Goal: Task Accomplishment & Management: Use online tool/utility

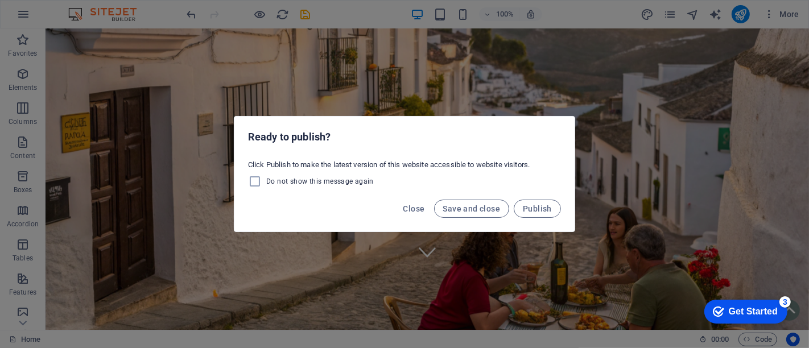
scroll to position [63, 0]
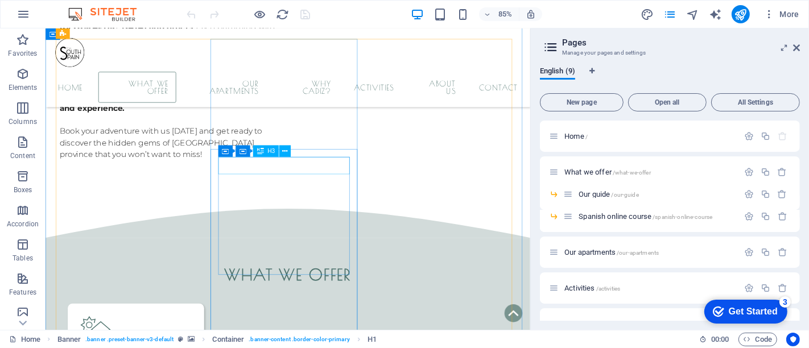
scroll to position [1706, 0]
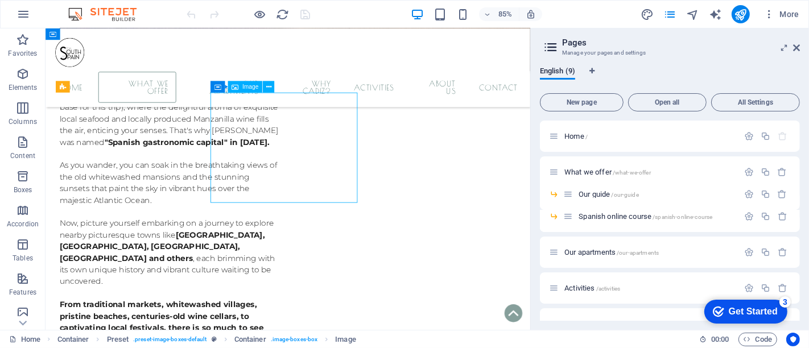
select select "%"
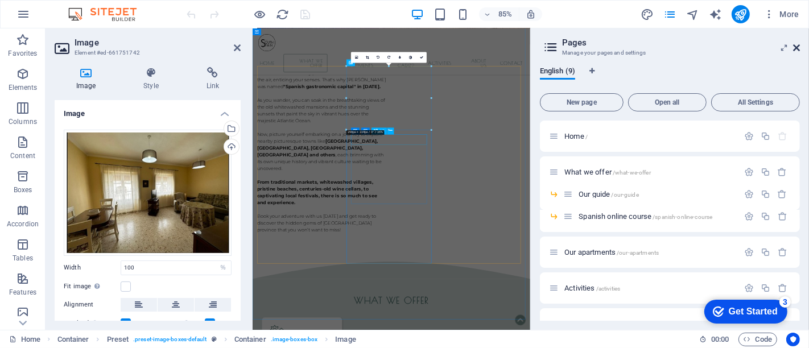
click at [796, 52] on icon at bounding box center [796, 47] width 7 height 9
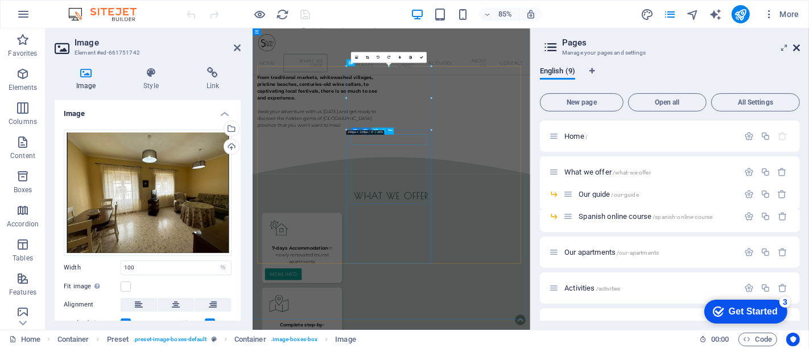
click at [794, 47] on div "home What we offer our apartments Hope Love Sea Earth Crossbow Why Cadiz? Activ…" at bounding box center [529, 74] width 555 height 93
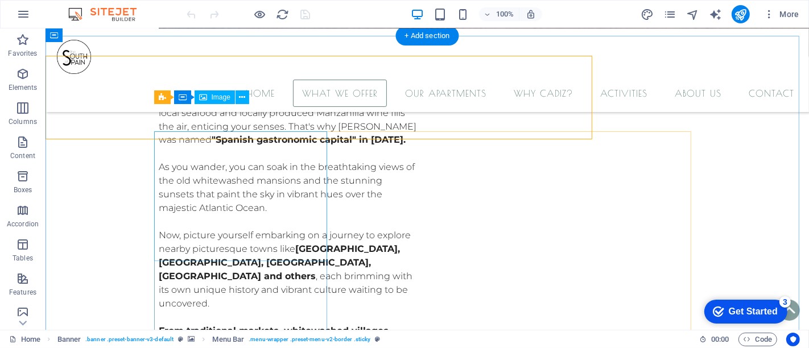
scroll to position [1678, 0]
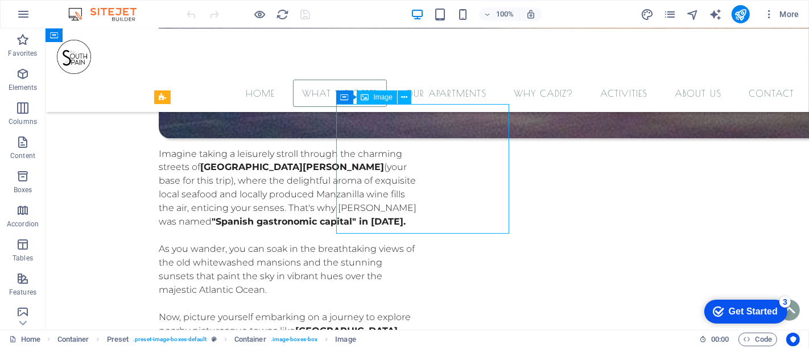
select select "%"
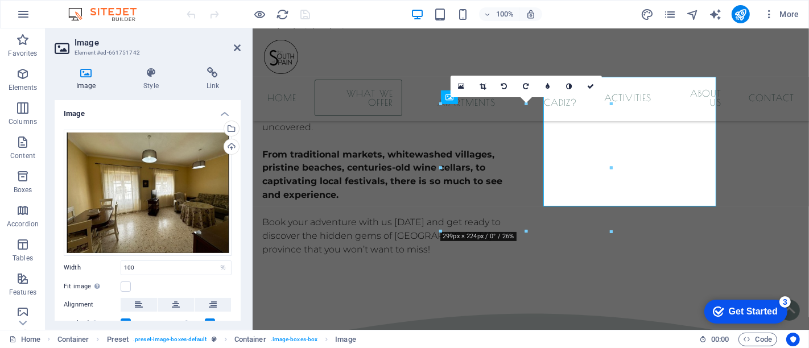
scroll to position [1706, 0]
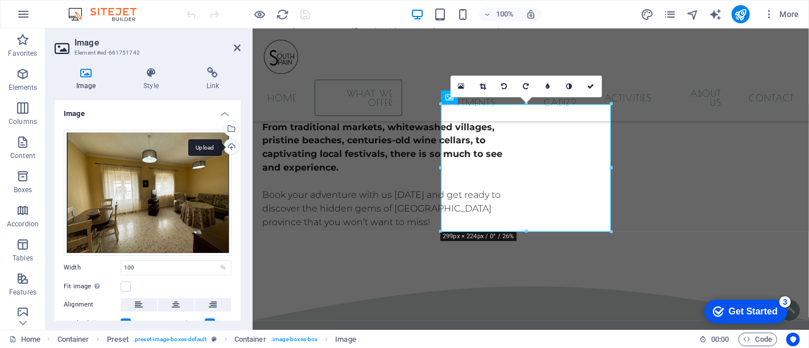
click at [229, 146] on div "Upload" at bounding box center [230, 147] width 17 height 17
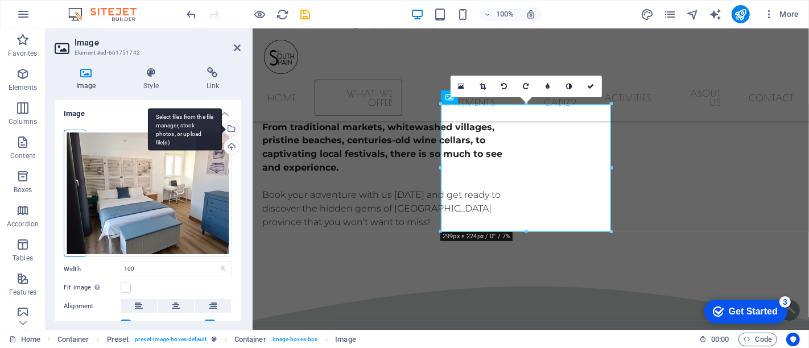
click at [230, 126] on div "Select files from the file manager, stock photos, or upload file(s)" at bounding box center [230, 129] width 17 height 17
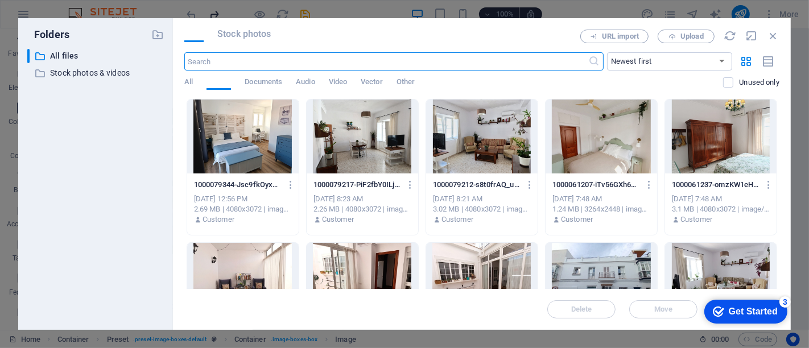
scroll to position [1916, 0]
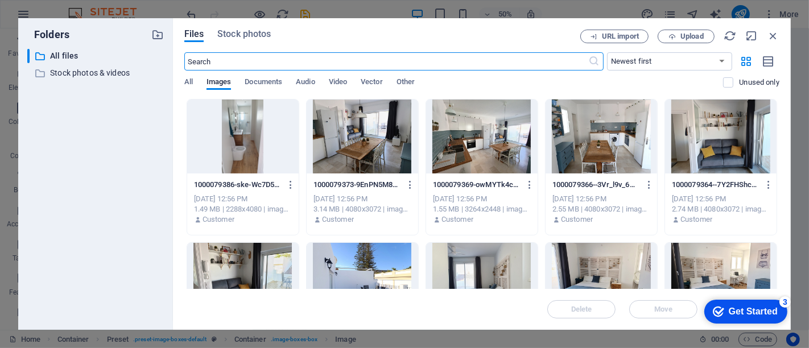
click at [601, 130] on div at bounding box center [600, 137] width 111 height 74
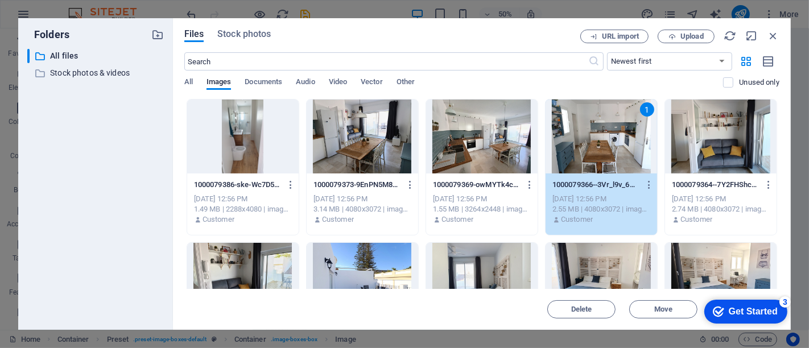
click at [606, 142] on div "1" at bounding box center [600, 137] width 111 height 74
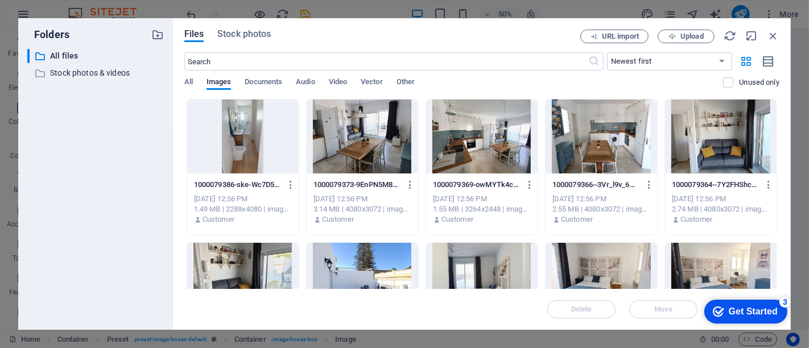
click at [606, 142] on div at bounding box center [600, 137] width 111 height 74
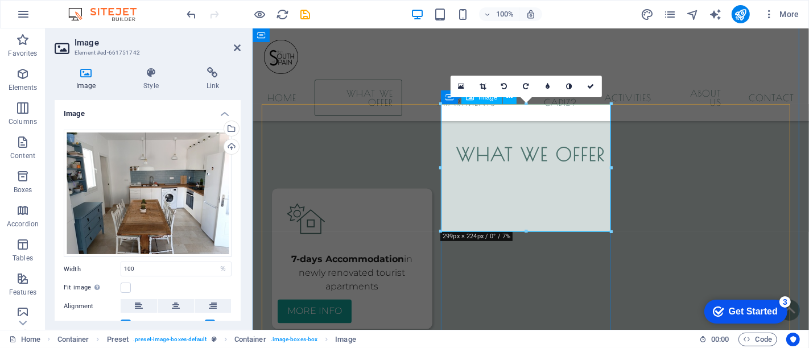
scroll to position [1706, 0]
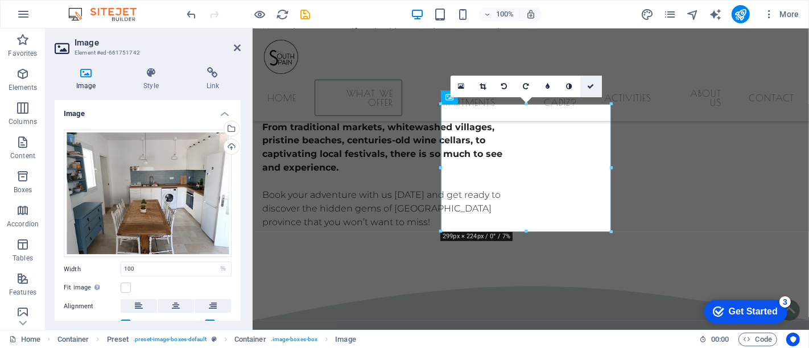
drag, startPoint x: 542, startPoint y: 55, endPoint x: 585, endPoint y: 82, distance: 51.1
click at [585, 82] on link at bounding box center [591, 87] width 22 height 22
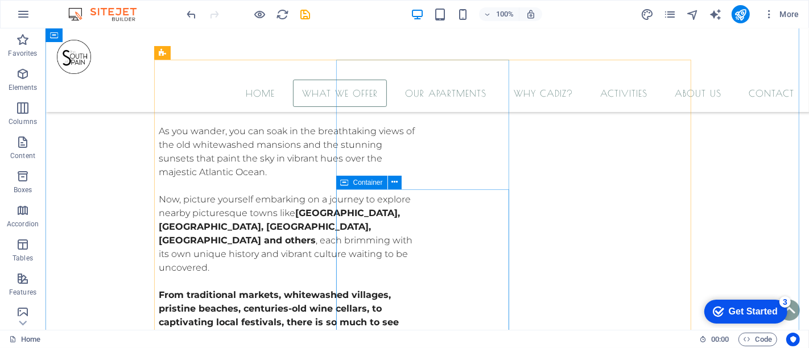
scroll to position [1615, 0]
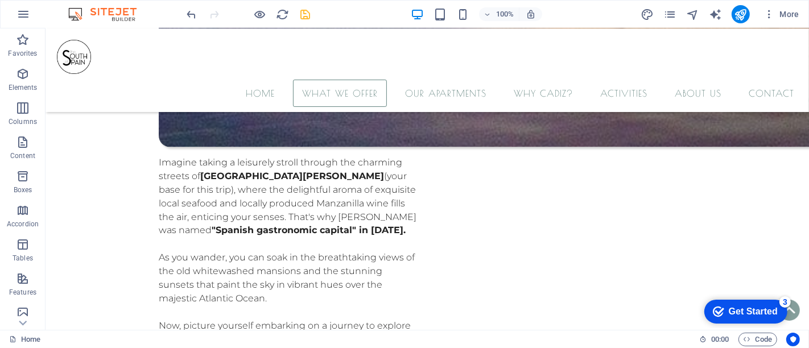
click at [305, 11] on icon "save" at bounding box center [305, 14] width 13 height 13
click at [663, 15] on div "More" at bounding box center [721, 14] width 163 height 18
click at [674, 16] on icon "pages" at bounding box center [669, 14] width 13 height 13
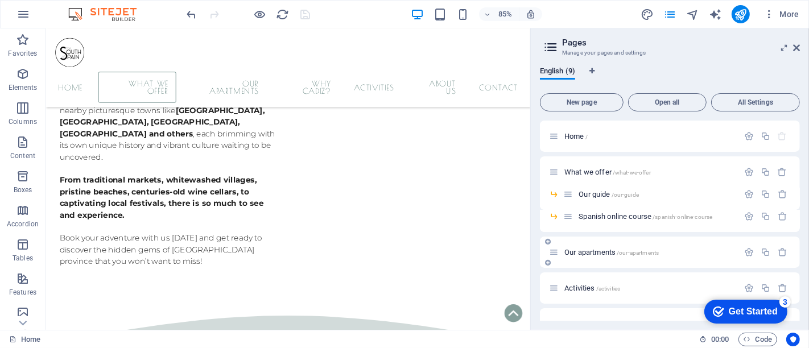
click at [589, 257] on div "Our apartments /our-apartments" at bounding box center [643, 252] width 189 height 13
click at [579, 255] on span "Our apartments /our-apartments" at bounding box center [611, 252] width 94 height 9
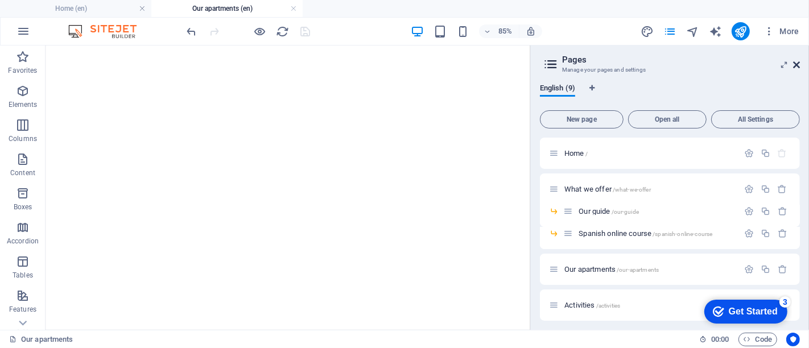
click at [796, 65] on icon at bounding box center [796, 64] width 7 height 9
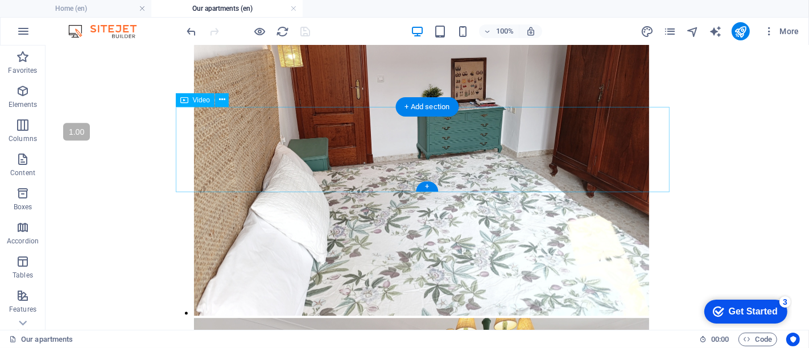
scroll to position [2464, 0]
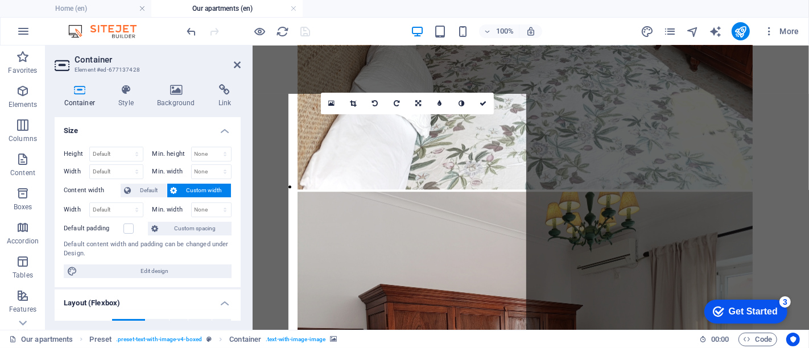
scroll to position [2130, 0]
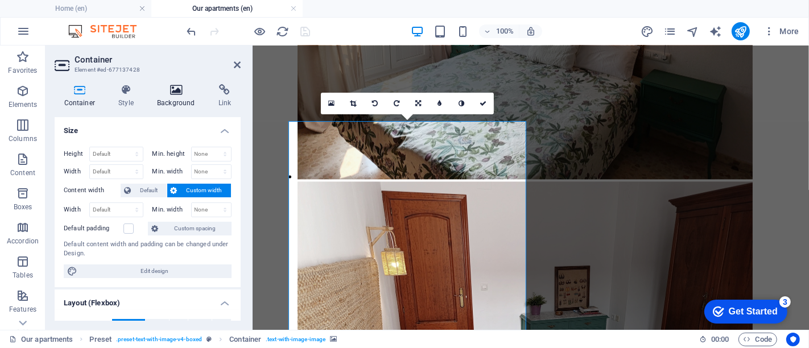
click at [179, 90] on icon at bounding box center [176, 89] width 57 height 11
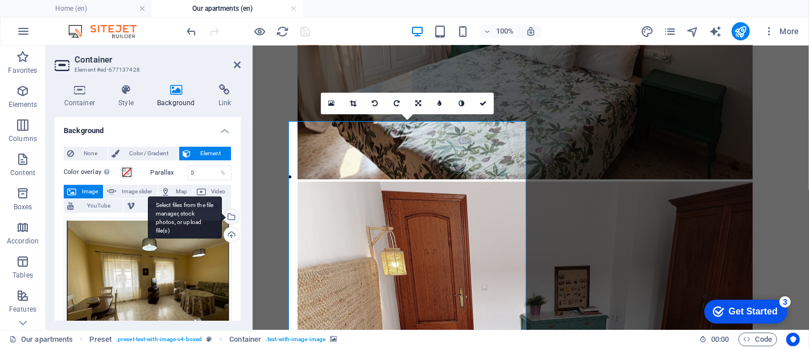
click at [222, 218] on div "Select files from the file manager, stock photos, or upload file(s)" at bounding box center [185, 217] width 74 height 43
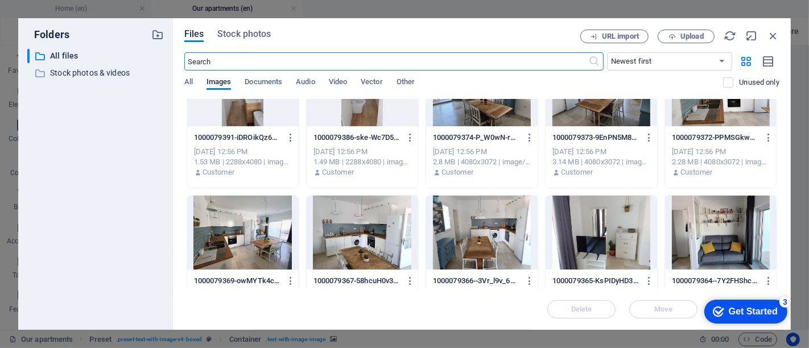
scroll to position [63, 0]
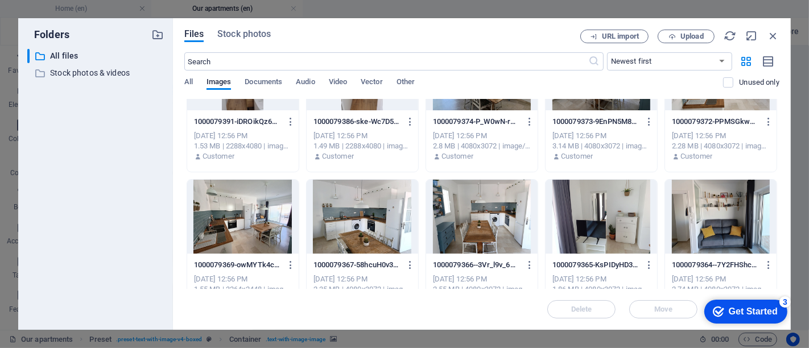
click at [484, 220] on div at bounding box center [481, 217] width 111 height 74
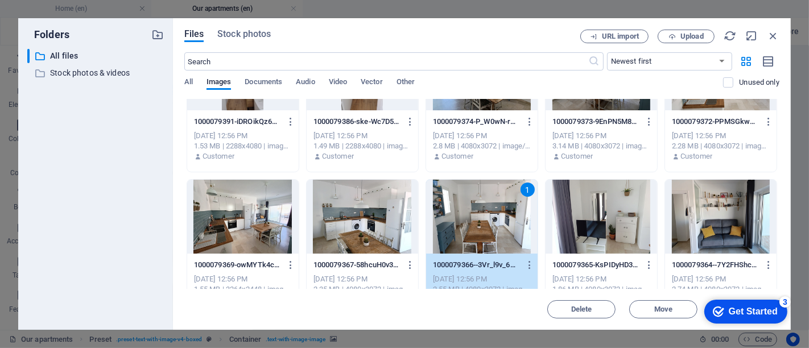
drag, startPoint x: 484, startPoint y: 220, endPoint x: 237, endPoint y: 177, distance: 250.5
click at [484, 220] on div "1" at bounding box center [481, 217] width 111 height 74
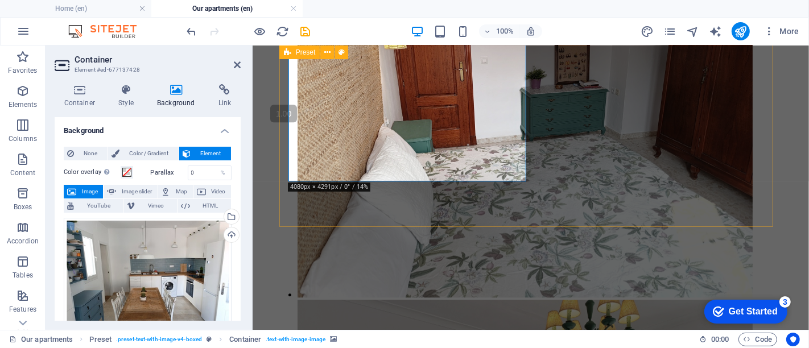
scroll to position [2382, 0]
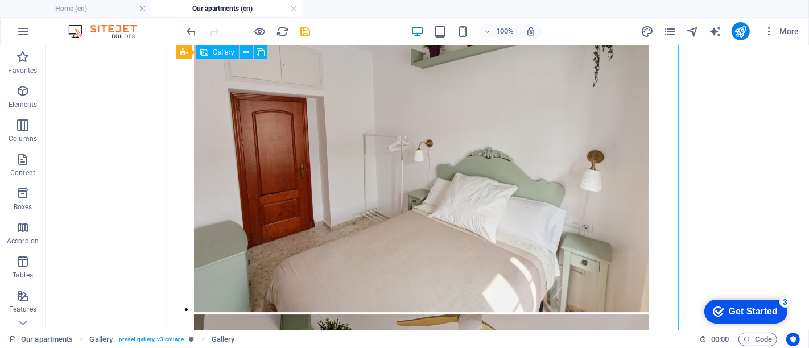
scroll to position [2976, 0]
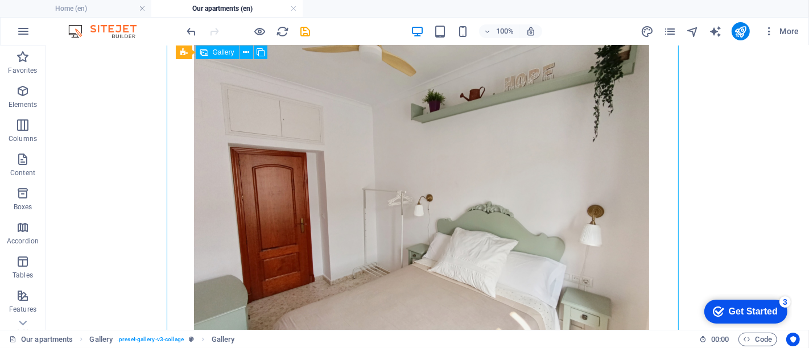
select select "px"
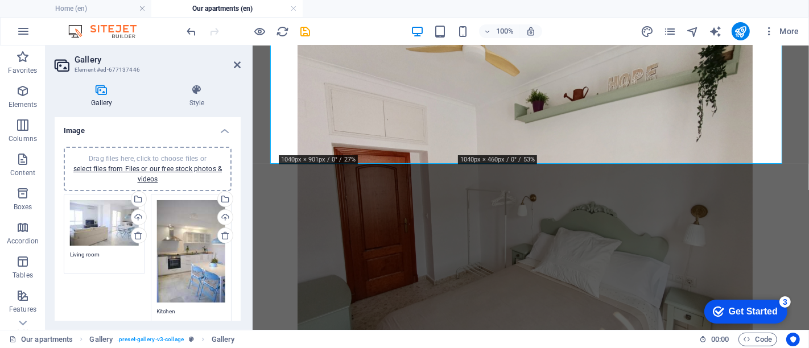
scroll to position [3003, 0]
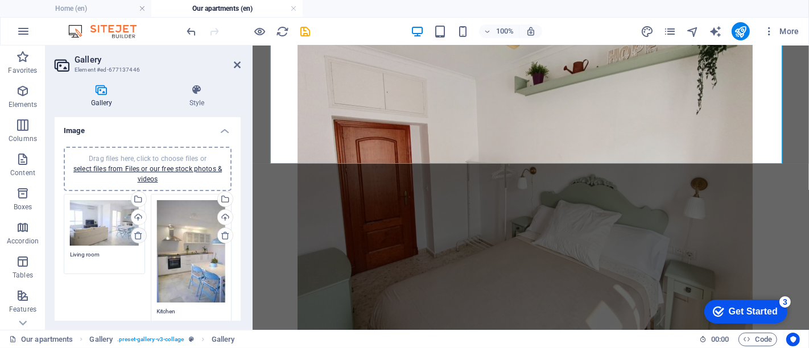
click at [136, 231] on icon at bounding box center [138, 235] width 9 height 9
type textarea "Kitchen"
type textarea "Terrace"
type textarea "Kitchen"
type textarea "Living room"
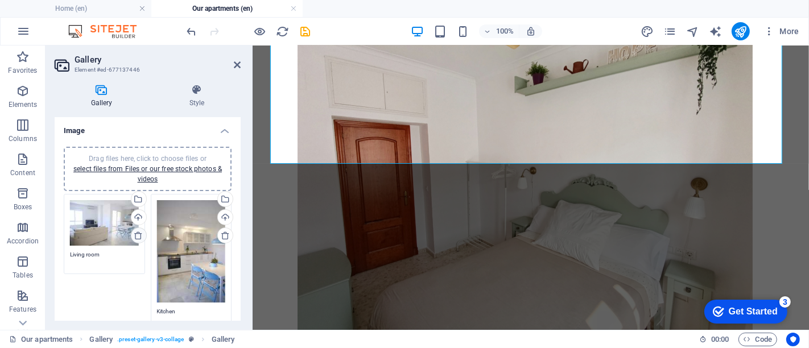
type textarea "Bedroom"
type textarea "Office space"
type textarea "Bathroom"
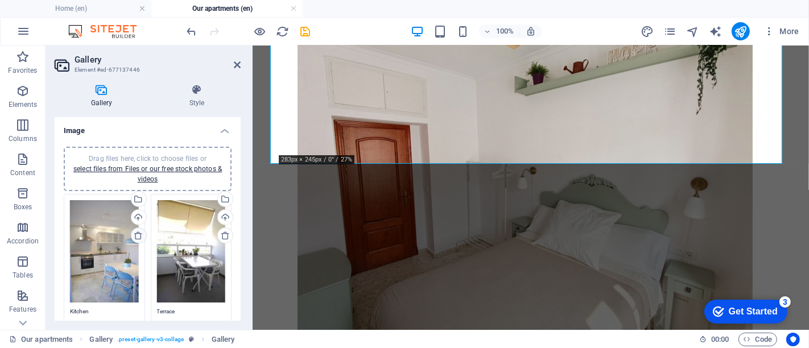
click at [136, 231] on icon at bounding box center [138, 235] width 9 height 9
type textarea "Terrace"
type textarea "Kitchen"
type textarea "Living room"
type textarea "Bedroom"
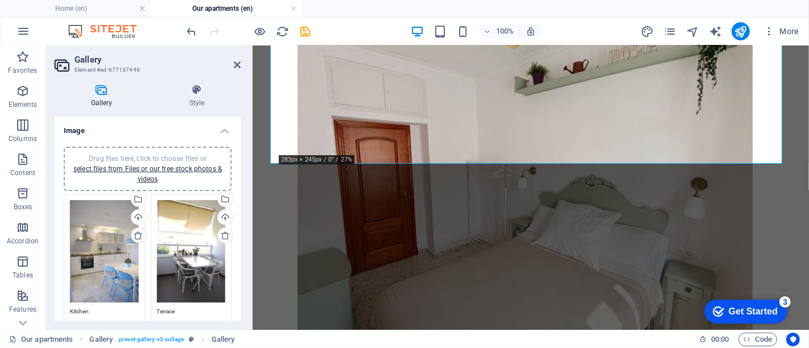
type textarea "Office space"
type textarea "Bathroom"
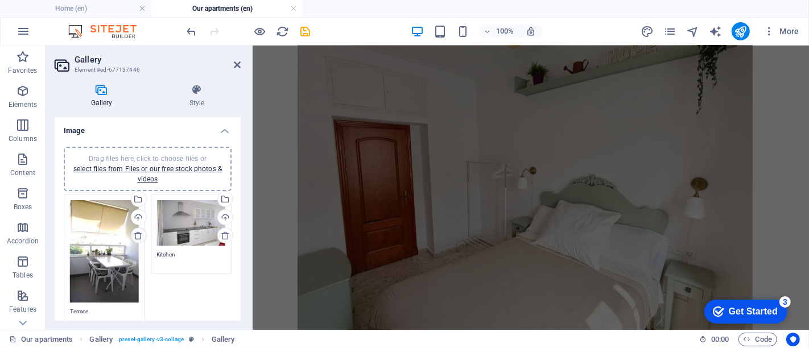
click at [136, 231] on icon at bounding box center [138, 235] width 9 height 9
type textarea "Kitchen"
type textarea "Living room"
type textarea "Bedroom"
type textarea "Office space"
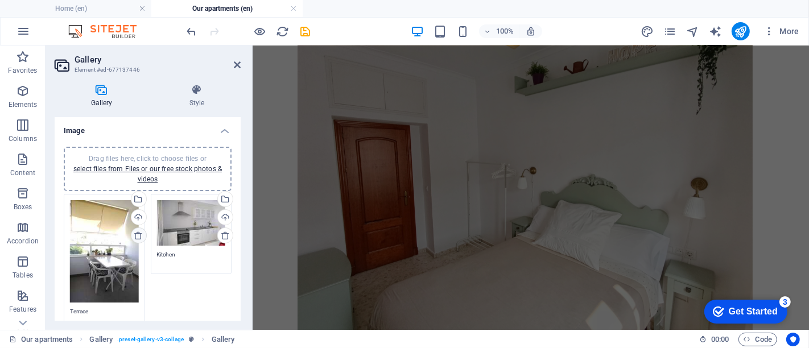
type textarea "Bathroom"
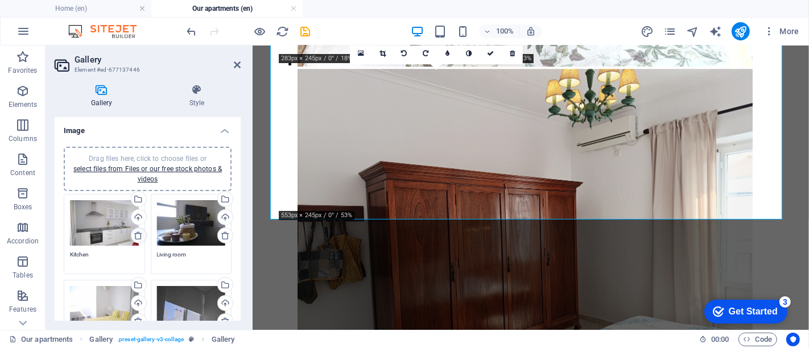
click at [136, 231] on icon at bounding box center [138, 235] width 9 height 9
type textarea "Living room"
type textarea "Bedroom"
type textarea "Office space"
type textarea "Bathroom"
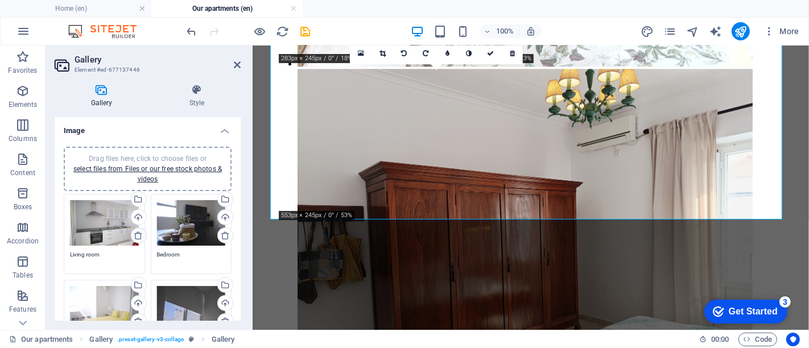
scroll to position [2586, 0]
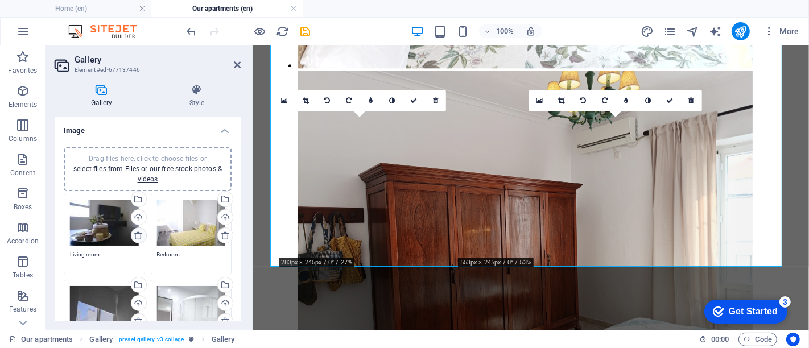
click at [136, 231] on icon at bounding box center [138, 235] width 9 height 9
type textarea "Bedroom"
type textarea "Office space"
type textarea "Bathroom"
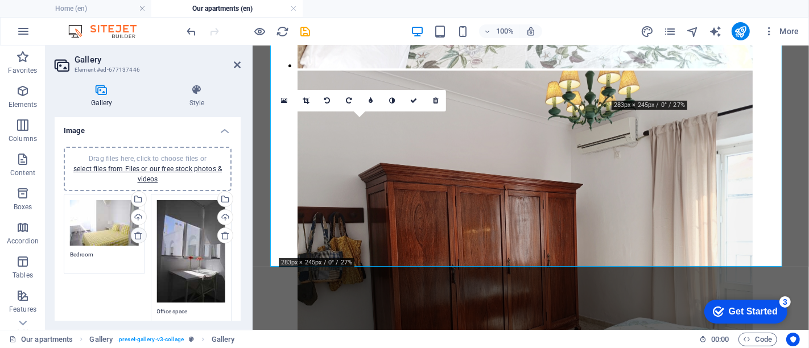
click at [136, 231] on icon at bounding box center [138, 235] width 9 height 9
type textarea "Office space"
type textarea "Bathroom"
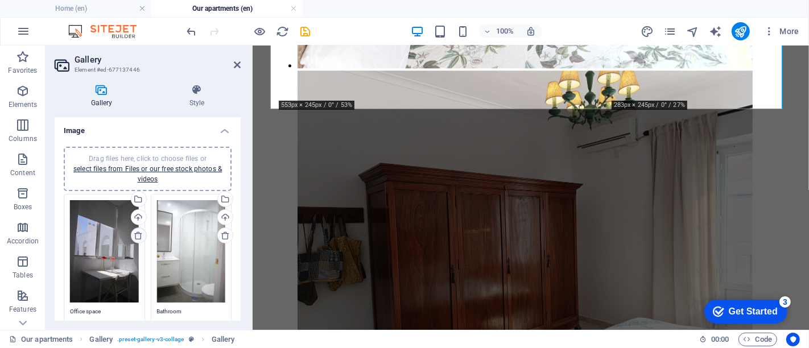
click at [136, 231] on icon at bounding box center [138, 235] width 9 height 9
type textarea "Bathroom"
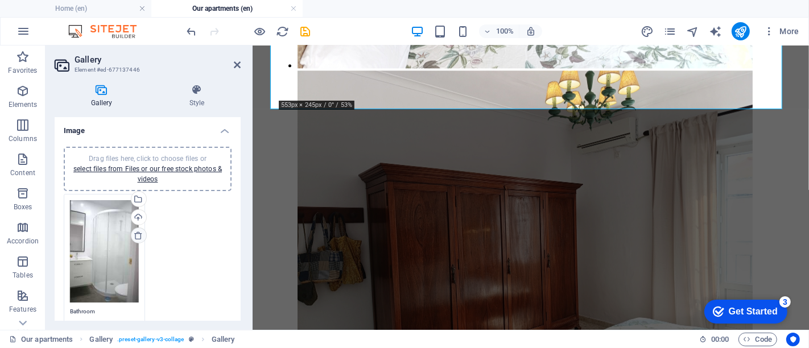
click at [136, 231] on icon at bounding box center [138, 235] width 9 height 9
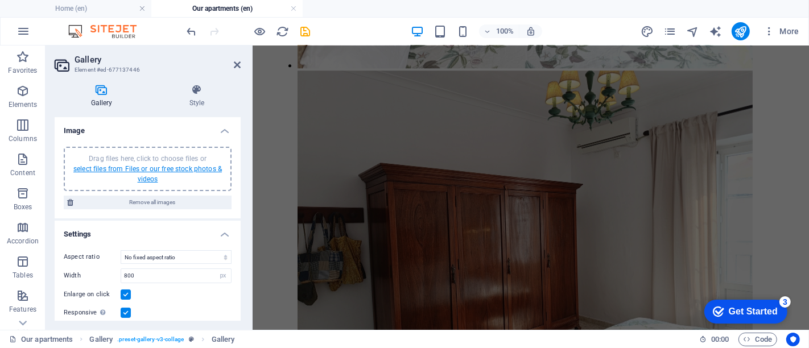
click at [151, 169] on link "select files from Files or our free stock photos & videos" at bounding box center [147, 174] width 148 height 18
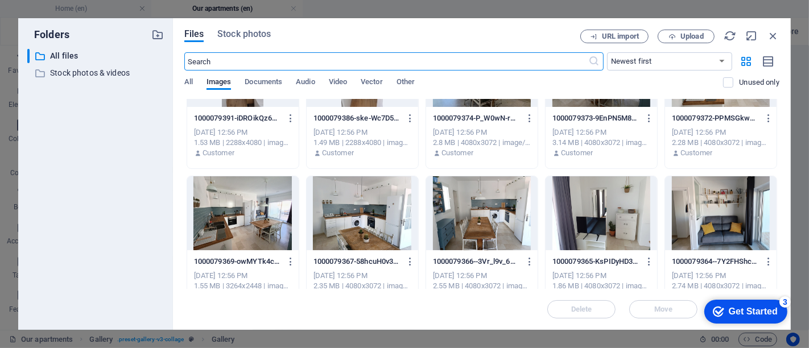
scroll to position [63, 0]
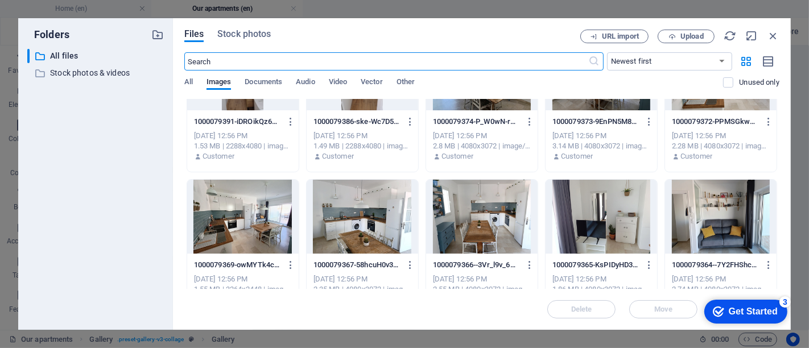
click at [260, 213] on div at bounding box center [242, 217] width 111 height 74
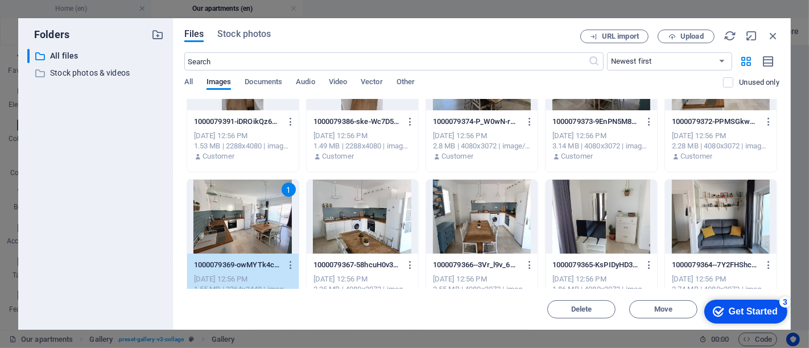
click at [344, 217] on div at bounding box center [362, 217] width 111 height 74
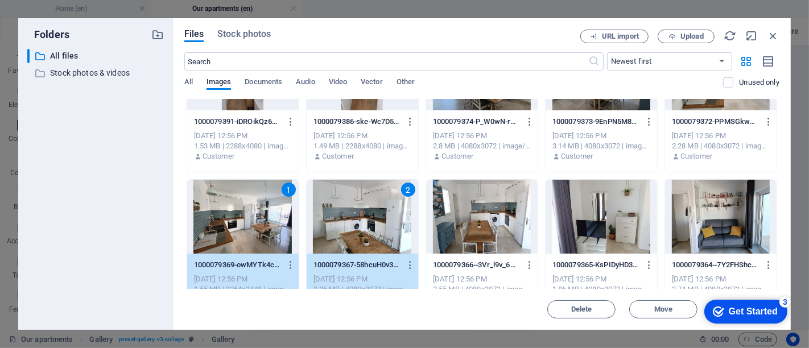
click at [479, 217] on div at bounding box center [481, 217] width 111 height 74
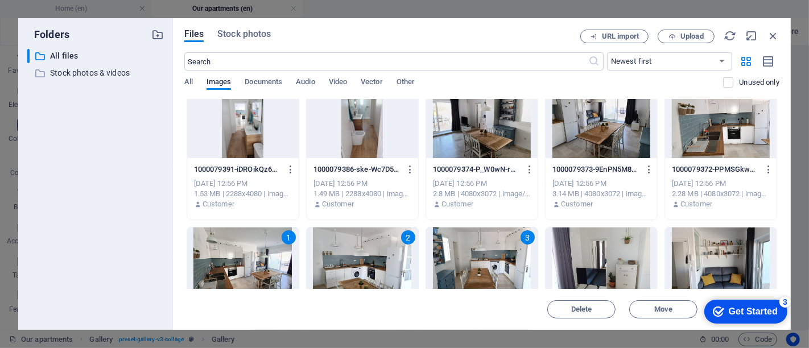
scroll to position [0, 0]
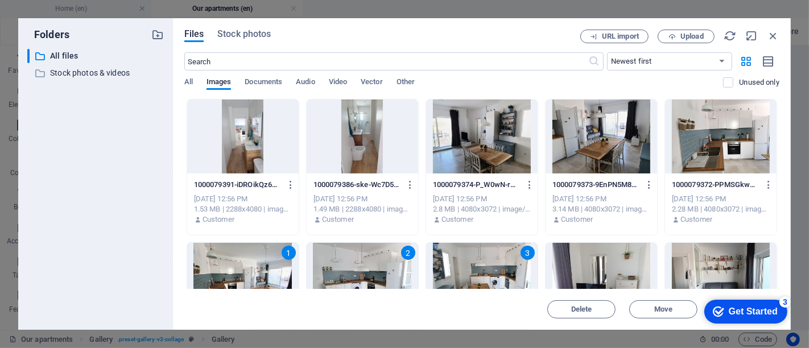
click at [607, 154] on div at bounding box center [600, 137] width 111 height 74
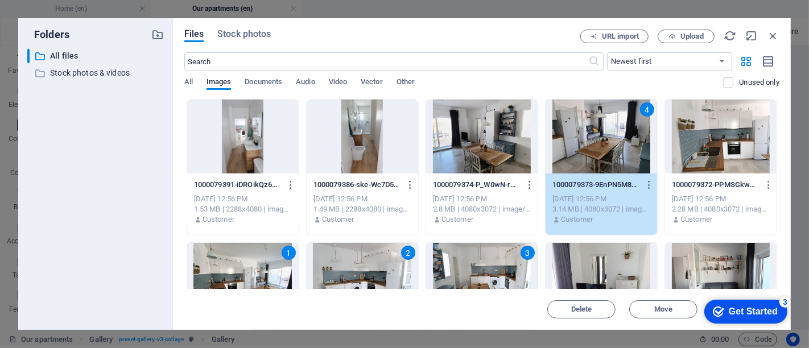
click at [710, 148] on div at bounding box center [720, 137] width 111 height 74
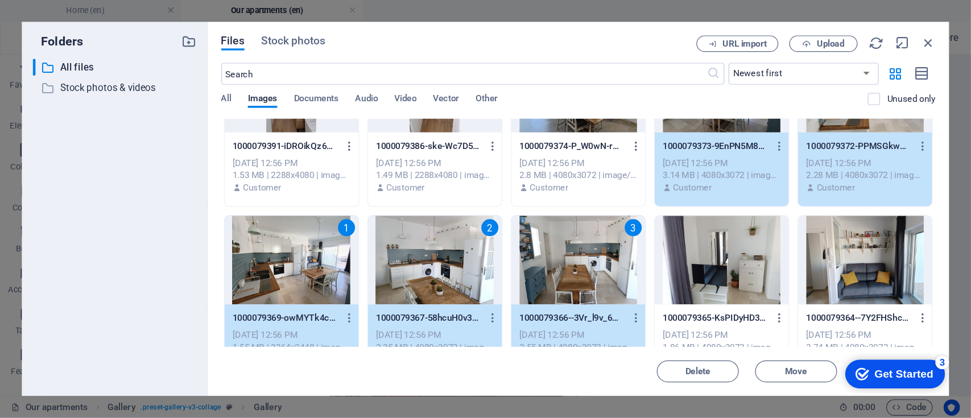
scroll to position [126, 0]
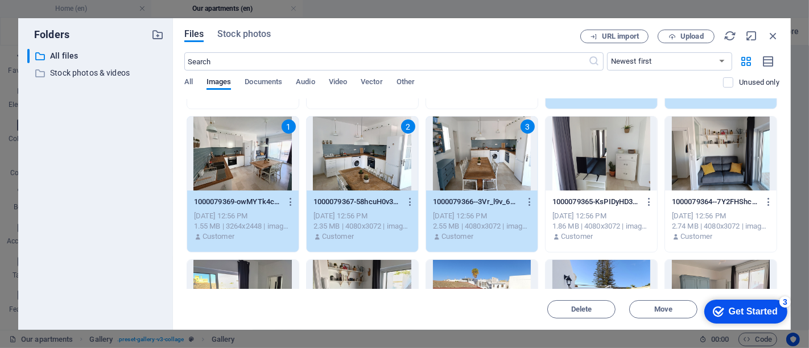
click at [734, 156] on div at bounding box center [720, 154] width 111 height 74
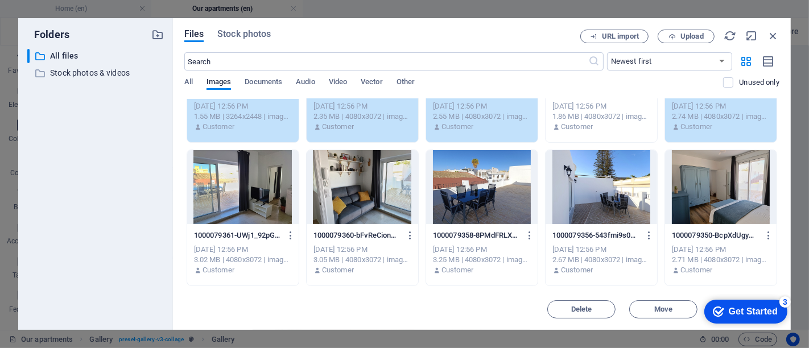
scroll to position [253, 0]
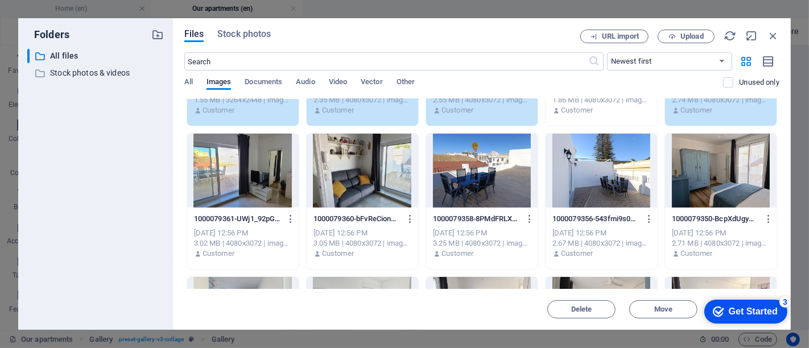
click at [370, 177] on div at bounding box center [362, 171] width 111 height 74
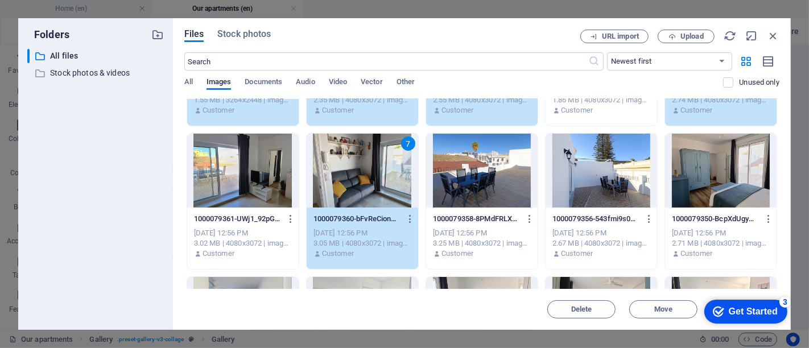
click at [490, 175] on div at bounding box center [481, 171] width 111 height 74
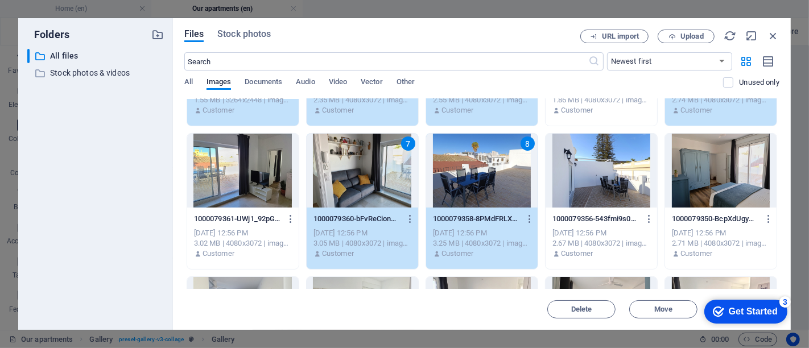
click at [594, 177] on div at bounding box center [600, 171] width 111 height 74
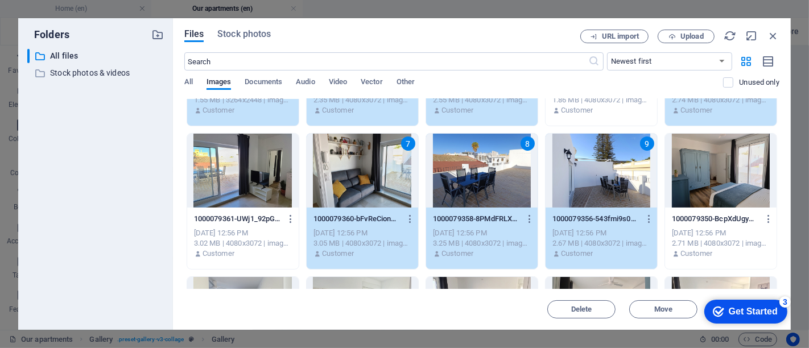
scroll to position [379, 0]
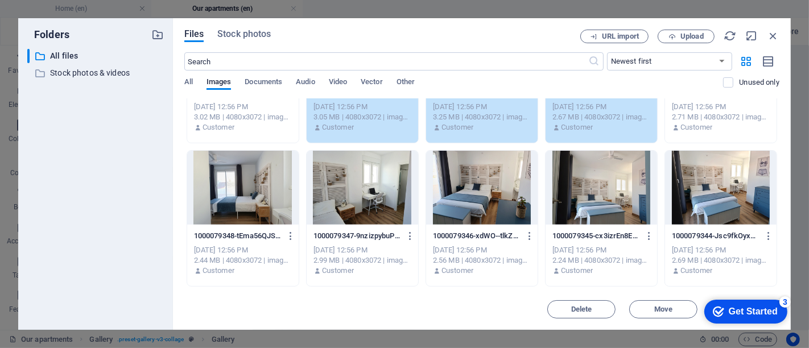
click at [606, 195] on div at bounding box center [600, 188] width 111 height 74
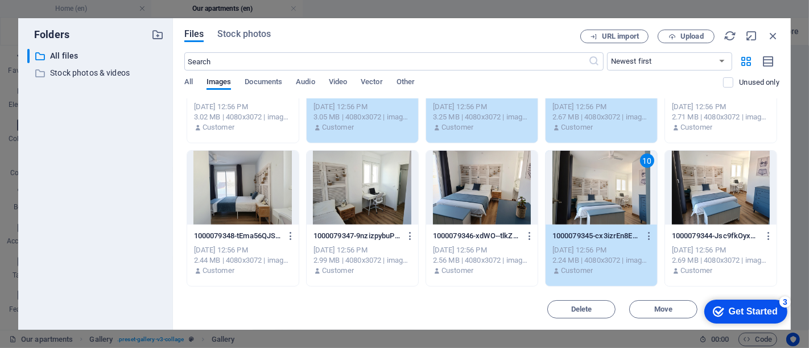
click at [481, 196] on div at bounding box center [481, 188] width 111 height 74
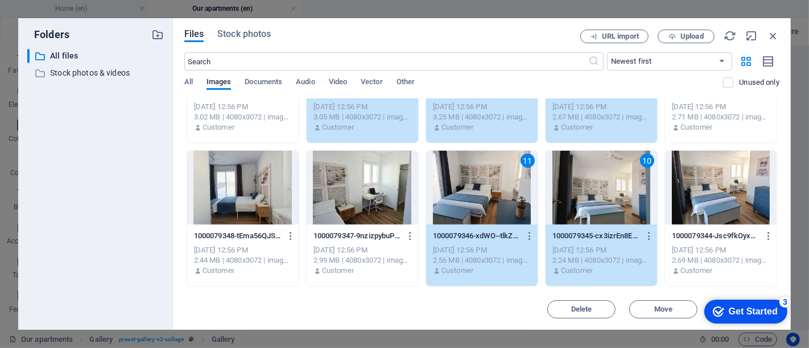
click at [359, 204] on div at bounding box center [362, 188] width 111 height 74
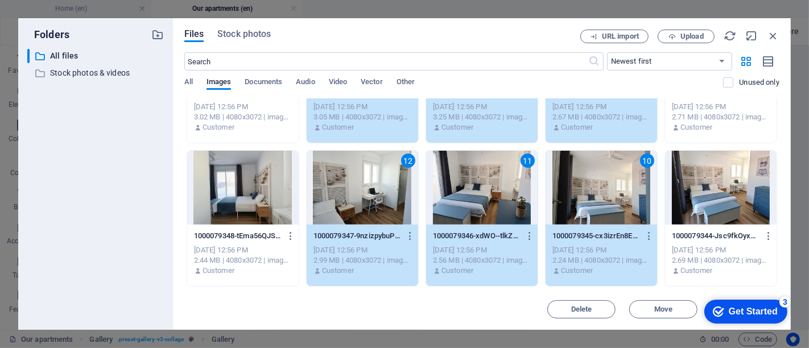
click at [227, 198] on div at bounding box center [242, 188] width 111 height 74
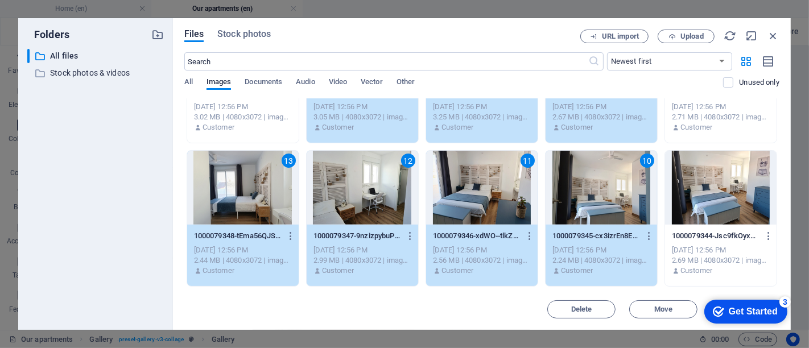
scroll to position [253, 0]
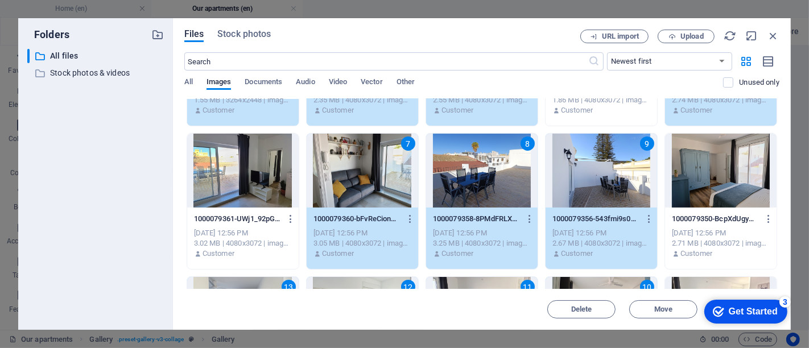
click at [689, 176] on div at bounding box center [720, 171] width 111 height 74
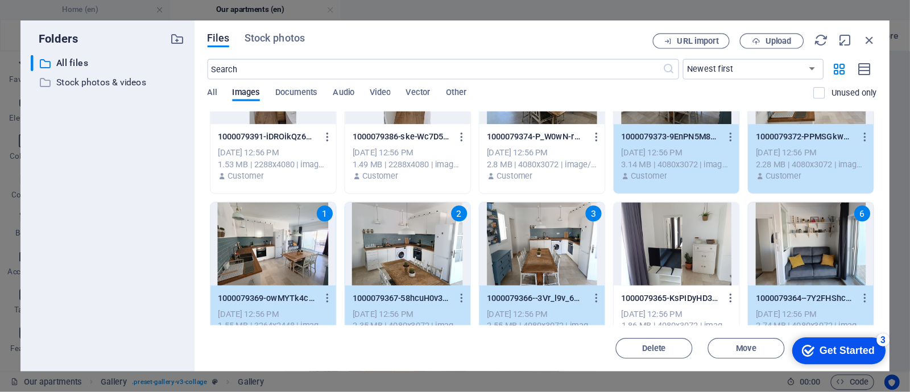
scroll to position [0, 0]
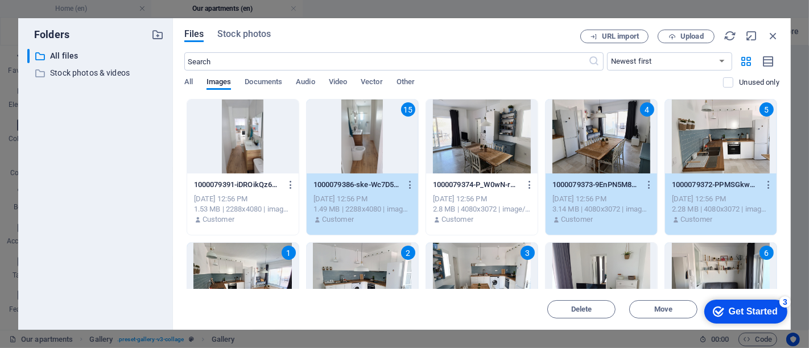
click at [266, 149] on div at bounding box center [242, 137] width 111 height 74
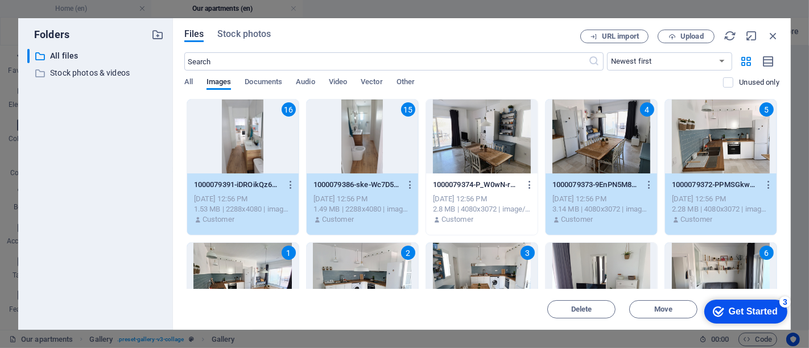
click at [737, 313] on div "Get Started" at bounding box center [752, 311] width 49 height 10
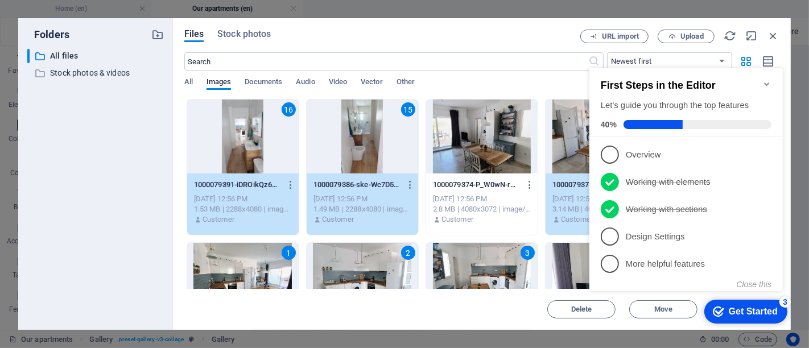
click at [737, 313] on div "Get Started" at bounding box center [752, 311] width 49 height 10
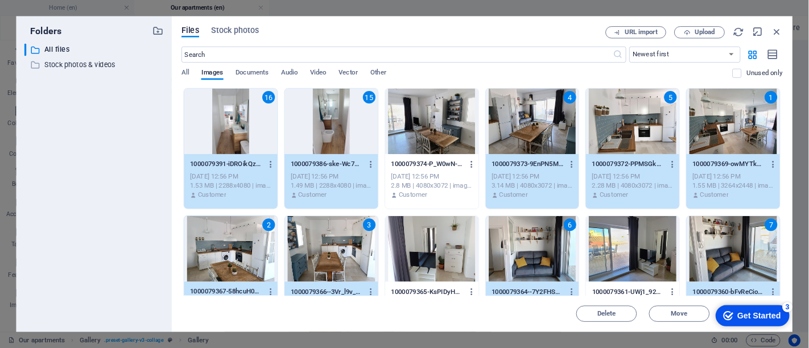
scroll to position [2178, 0]
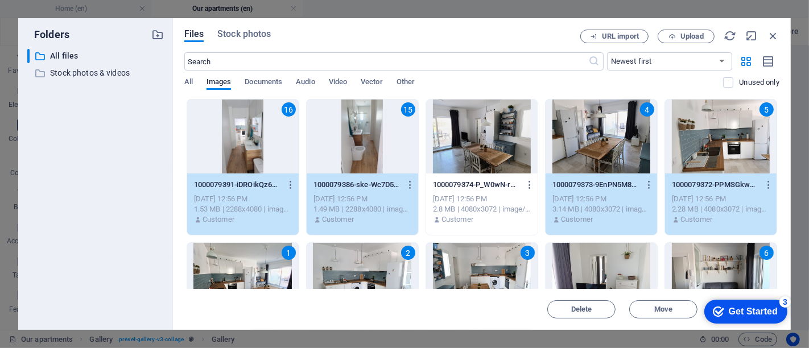
click div "checkmark Get Started 3 First Steps in the Editor Let's guide you through the t…"
click at [749, 36] on icon "button" at bounding box center [751, 36] width 13 height 13
select select "image"
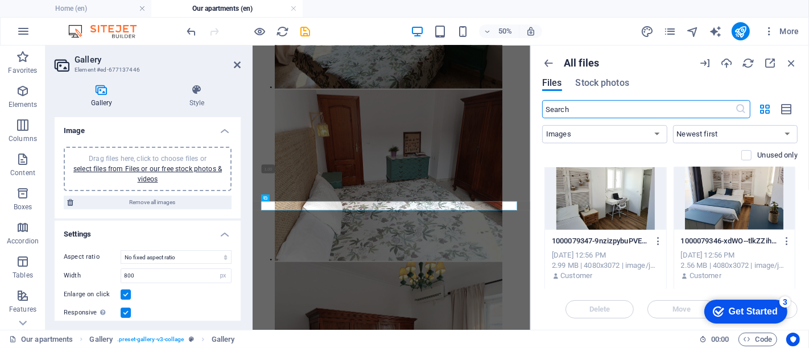
scroll to position [1201, 0]
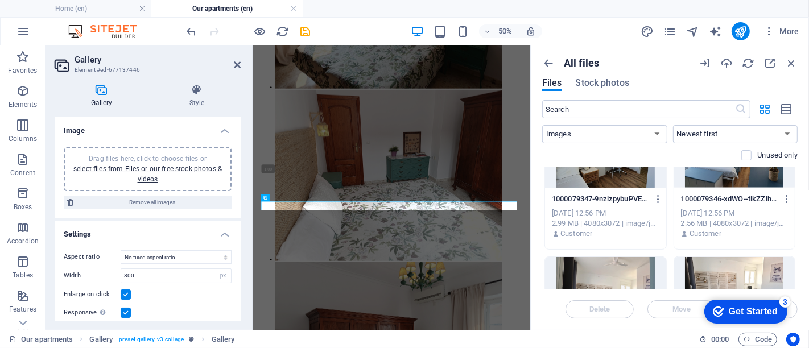
click div "checkmark Get Started 3 First Steps in the Editor Let's guide you through the t…"
drag, startPoint x: 781, startPoint y: 311, endPoint x: 714, endPoint y: 292, distance: 69.8
click html "checkmark Get Started 3 First Steps in the Editor Let's guide you through the t…"
click at [737, 315] on div "Get Started" at bounding box center [752, 311] width 49 height 10
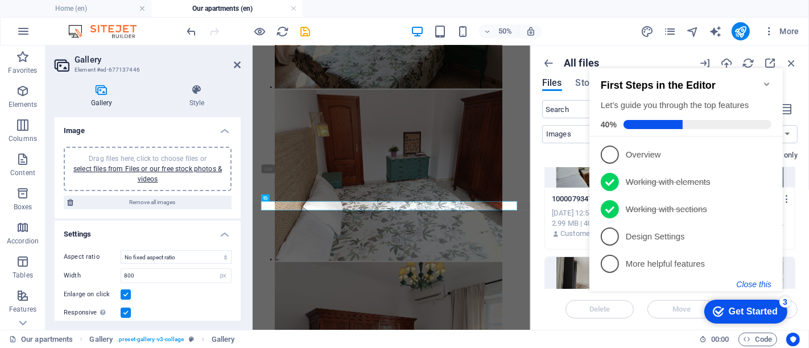
click at [754, 279] on button "Close this" at bounding box center [753, 283] width 35 height 9
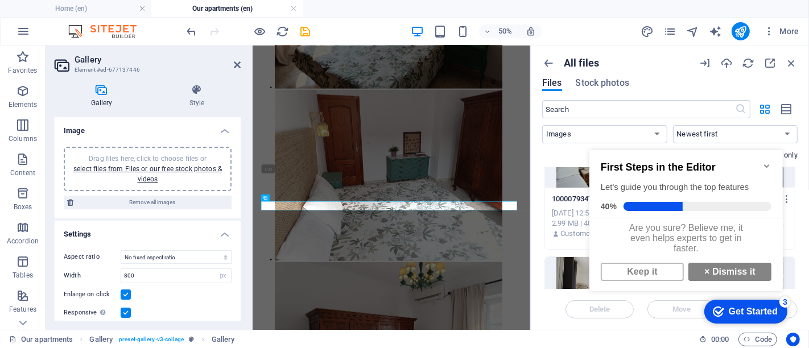
click at [793, 311] on div "Delete Move Insert" at bounding box center [669, 304] width 255 height 30
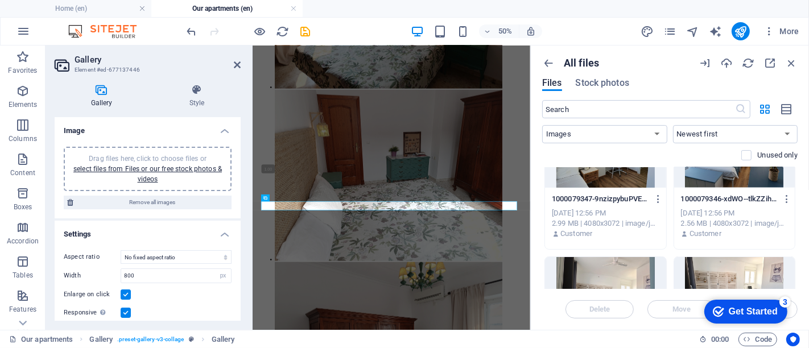
click div "checkmark Get Started 3 First Steps in the Editor Let's guide you through the t…"
click at [779, 310] on div "checkmark Get Started 3" at bounding box center [745, 311] width 83 height 24
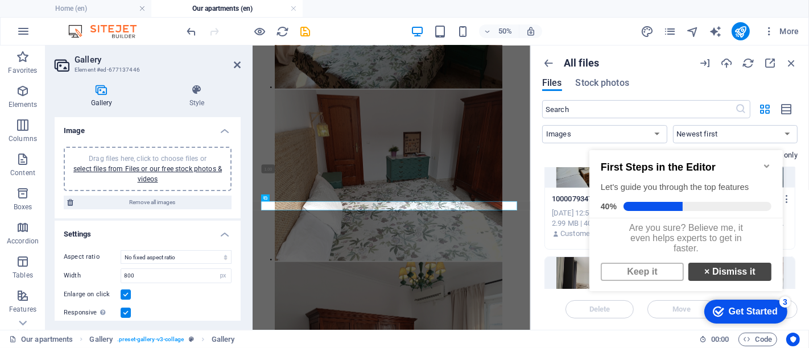
click at [736, 278] on link "× Dismiss it" at bounding box center [729, 271] width 83 height 18
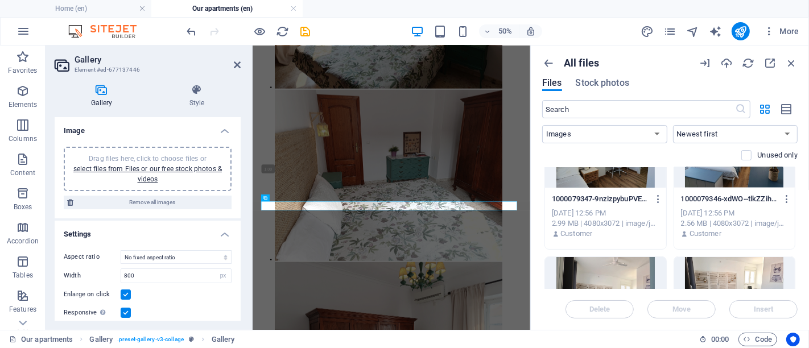
click at [770, 311] on div "Delete Move Insert" at bounding box center [669, 304] width 255 height 30
click at [760, 311] on div "Delete Move Insert" at bounding box center [669, 304] width 255 height 30
click at [771, 60] on icon "button" at bounding box center [769, 63] width 13 height 13
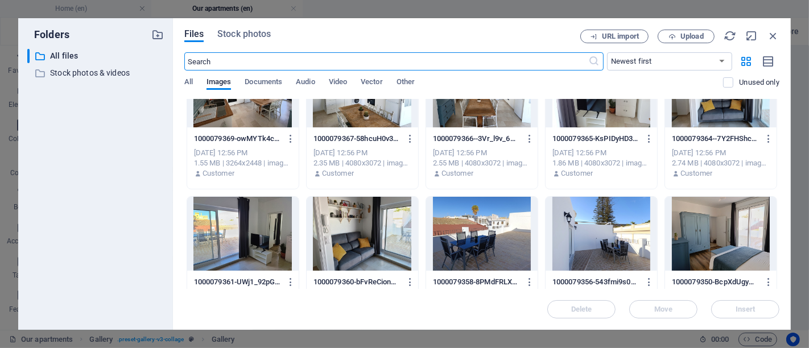
scroll to position [126, 0]
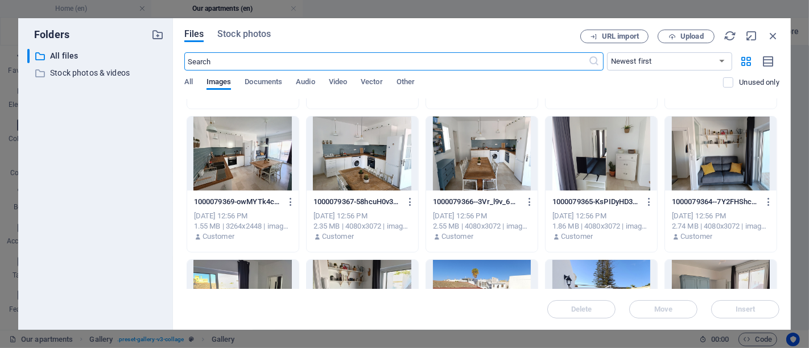
click at [255, 162] on div at bounding box center [242, 154] width 111 height 74
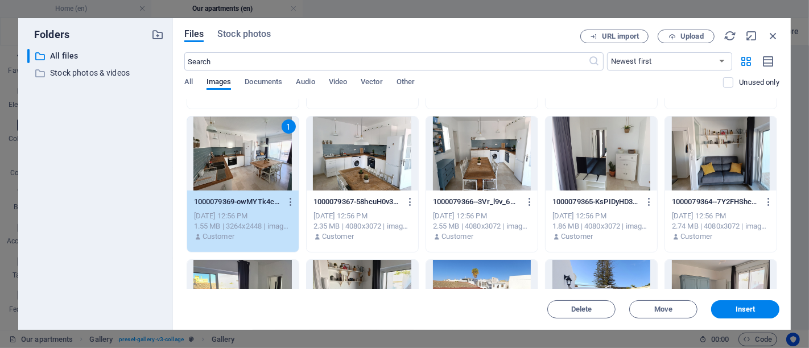
click at [355, 167] on div at bounding box center [362, 154] width 111 height 74
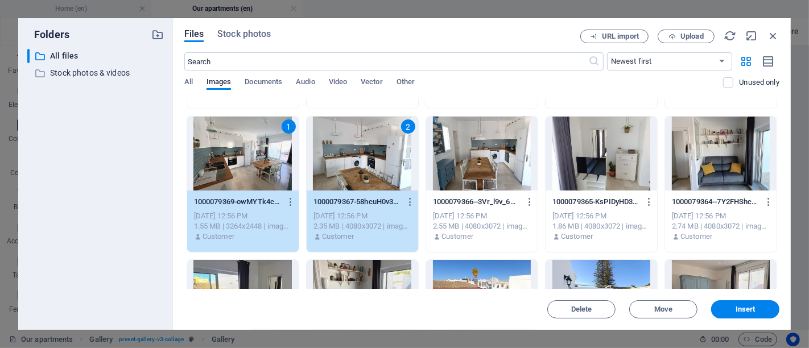
click at [466, 171] on div at bounding box center [481, 154] width 111 height 74
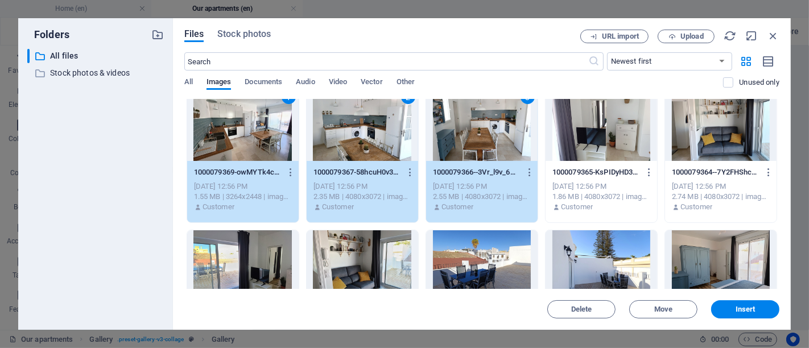
scroll to position [189, 0]
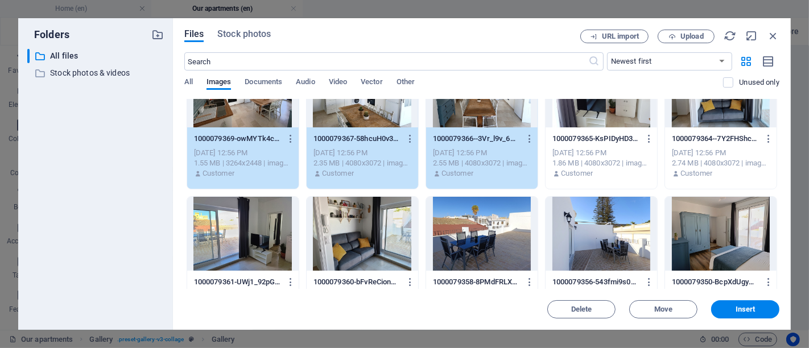
click at [346, 231] on div at bounding box center [362, 234] width 111 height 74
click at [465, 234] on div at bounding box center [481, 234] width 111 height 74
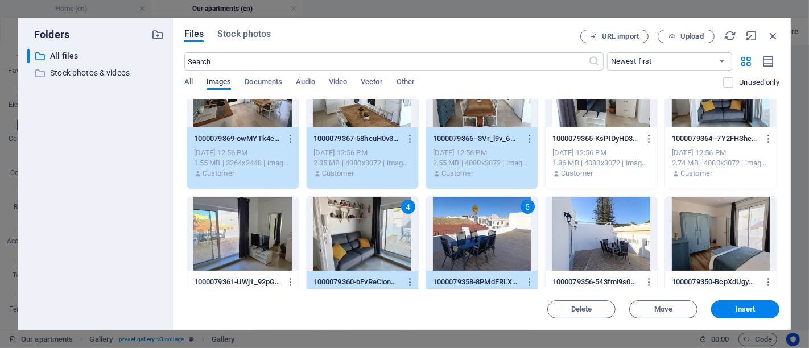
click at [577, 236] on div at bounding box center [600, 234] width 111 height 74
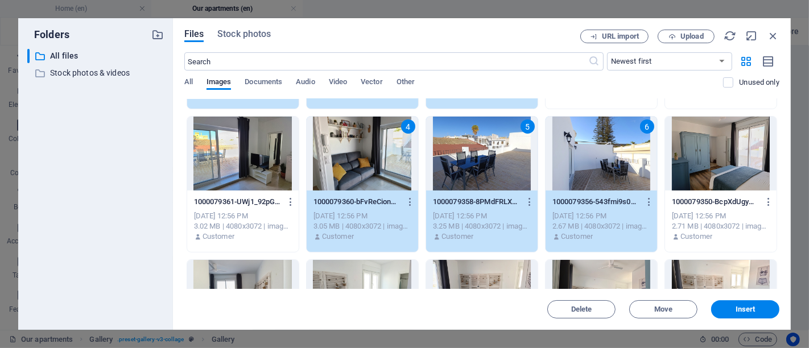
scroll to position [316, 0]
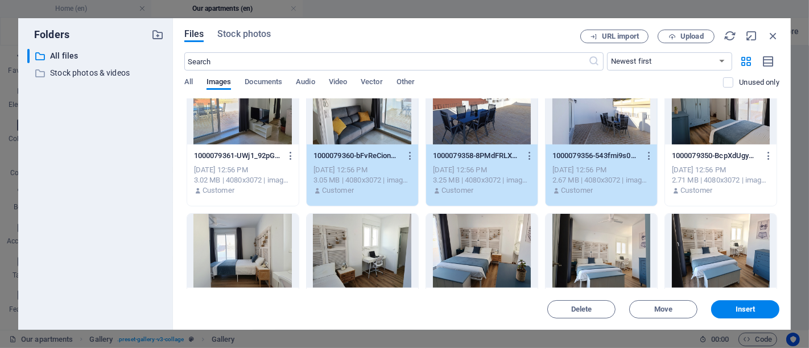
click at [588, 247] on div at bounding box center [600, 251] width 111 height 74
click at [495, 246] on div at bounding box center [481, 251] width 111 height 74
click at [358, 249] on div at bounding box center [362, 251] width 111 height 74
click at [260, 249] on div at bounding box center [242, 251] width 111 height 74
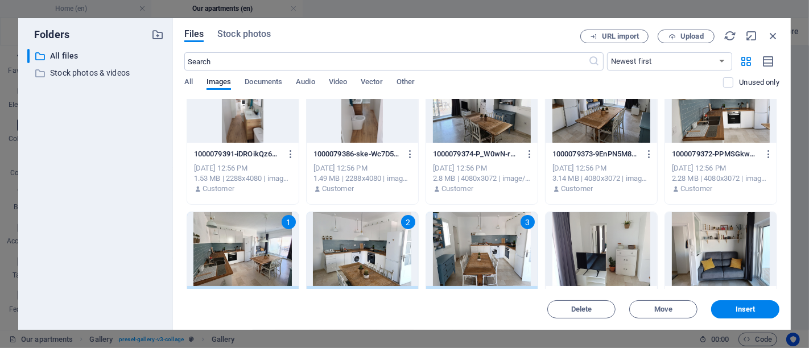
scroll to position [0, 0]
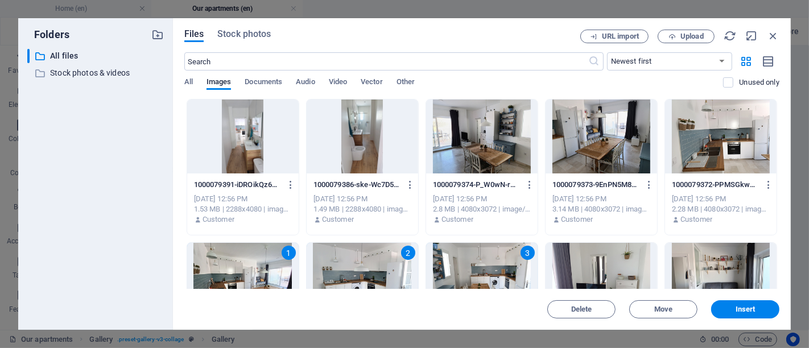
click at [350, 142] on div at bounding box center [362, 137] width 111 height 74
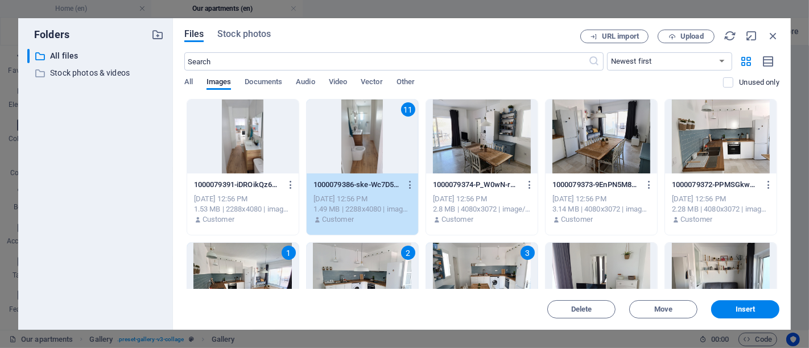
click at [268, 139] on div at bounding box center [242, 137] width 111 height 74
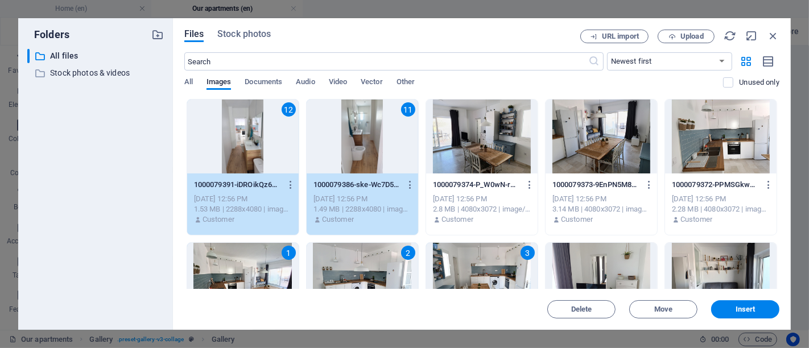
click at [366, 146] on div "11" at bounding box center [362, 137] width 111 height 74
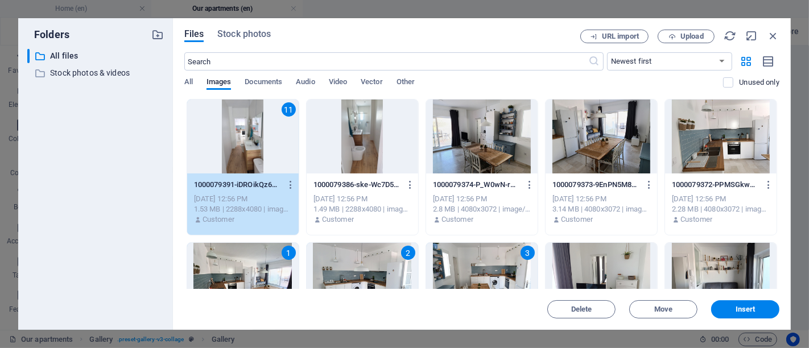
click at [354, 144] on div at bounding box center [362, 137] width 111 height 74
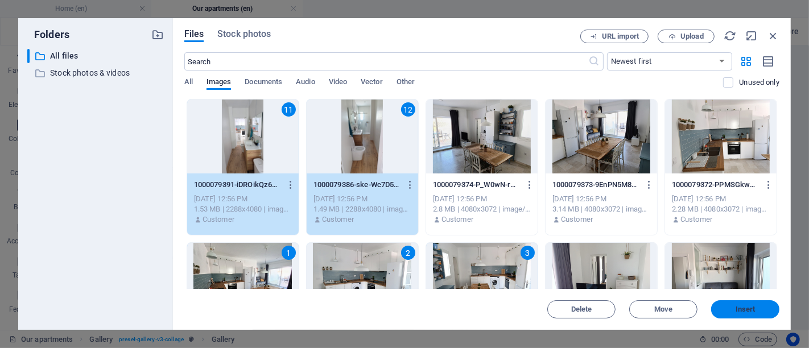
click at [730, 307] on span "Insert" at bounding box center [744, 309] width 59 height 7
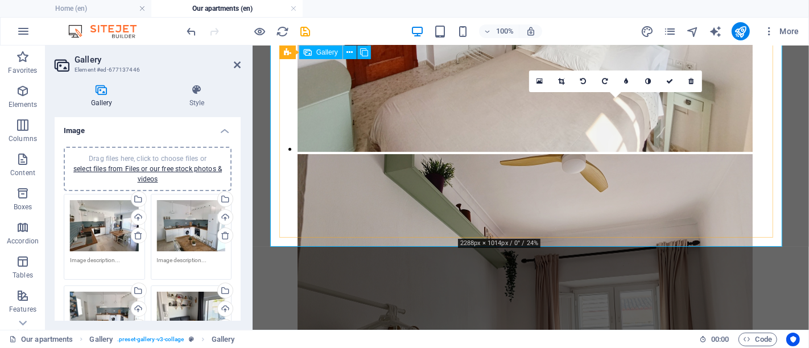
scroll to position [3171, 0]
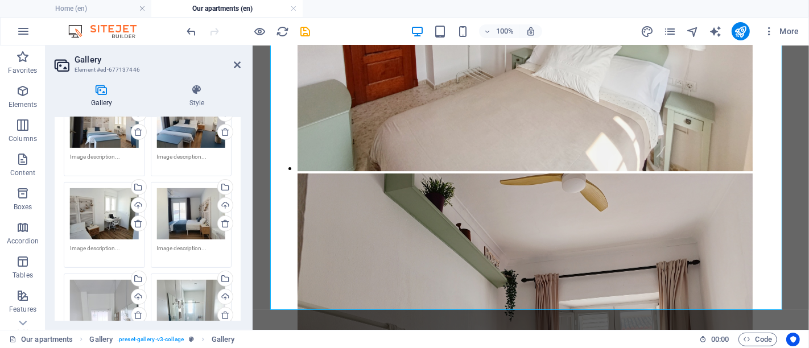
scroll to position [569, 0]
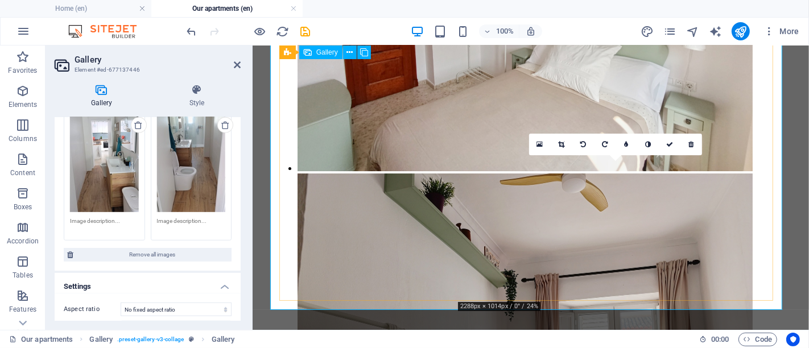
click at [562, 146] on icon at bounding box center [562, 144] width 6 height 7
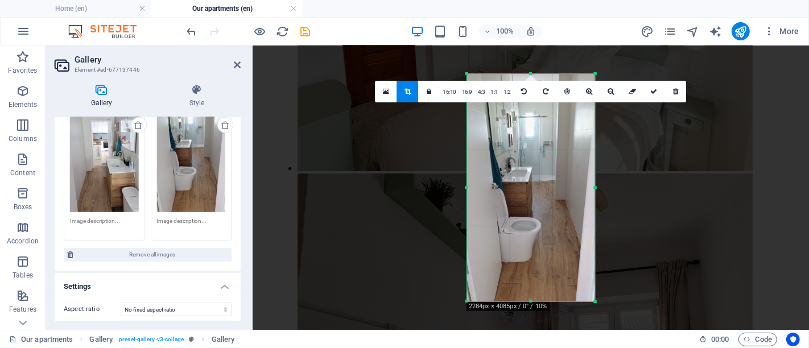
click at [408, 92] on icon at bounding box center [407, 91] width 6 height 7
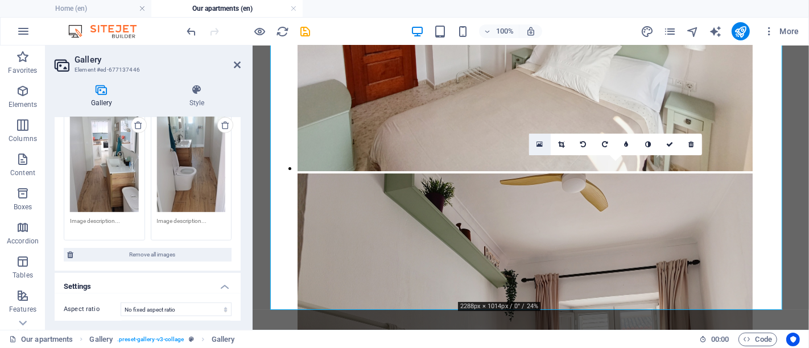
click at [540, 144] on icon at bounding box center [540, 144] width 6 height 8
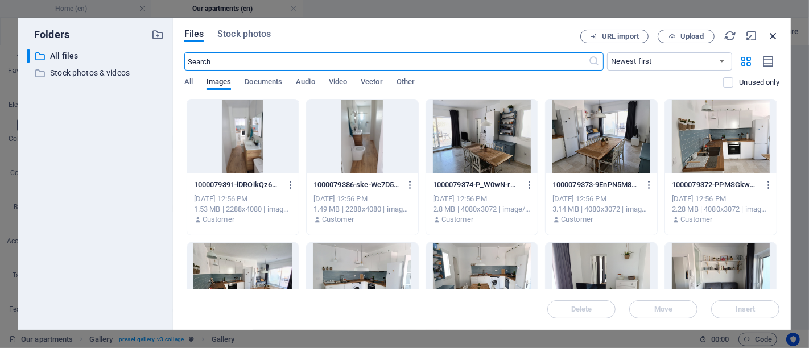
click at [772, 35] on icon "button" at bounding box center [773, 36] width 13 height 13
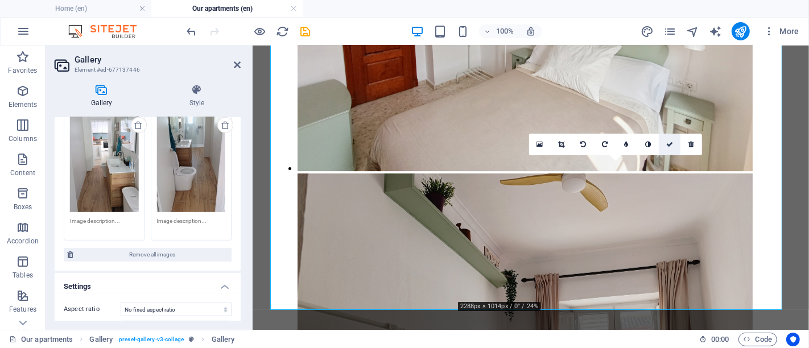
click at [671, 143] on icon at bounding box center [669, 144] width 7 height 7
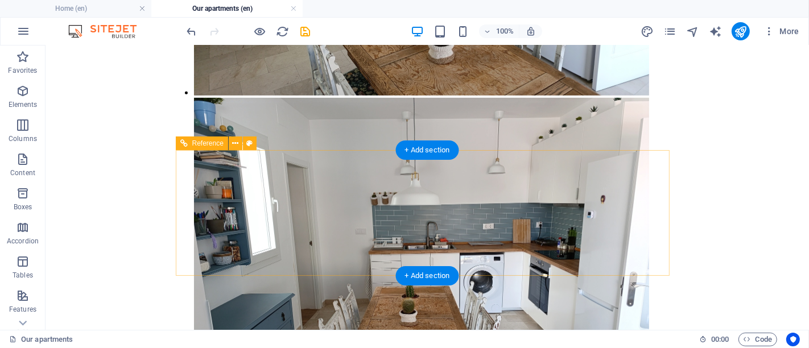
scroll to position [7741, 0]
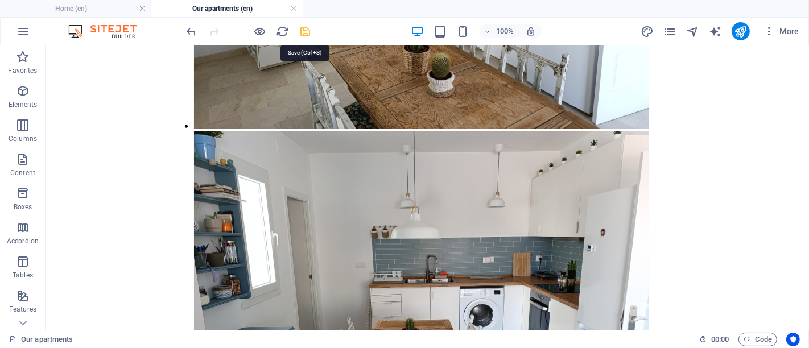
click at [302, 30] on icon "save" at bounding box center [305, 31] width 13 height 13
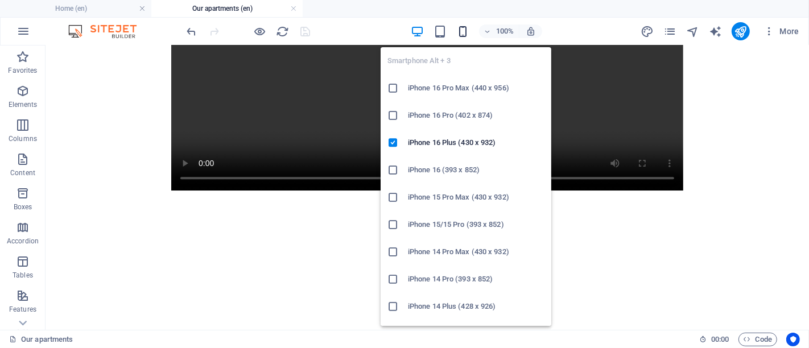
click at [458, 35] on icon "button" at bounding box center [462, 31] width 13 height 13
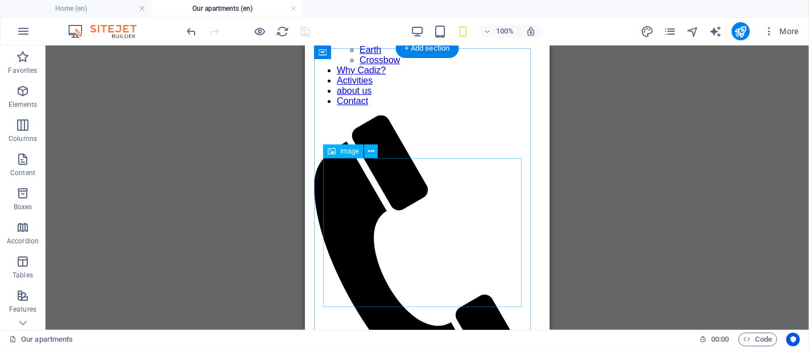
scroll to position [63, 0]
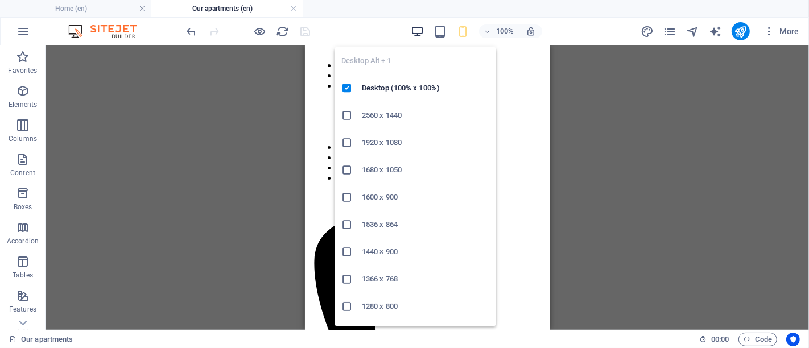
click at [414, 30] on icon "button" at bounding box center [417, 31] width 13 height 13
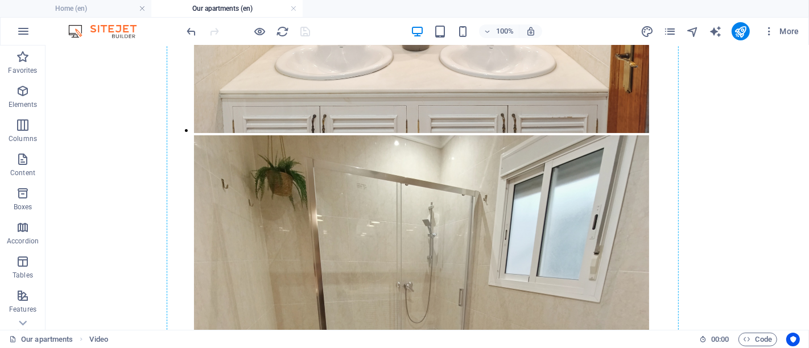
scroll to position [3918, 0]
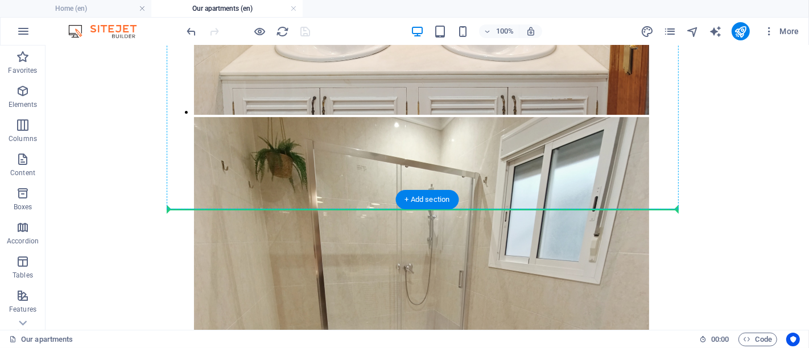
drag, startPoint x: 289, startPoint y: 159, endPoint x: 342, endPoint y: 189, distance: 60.6
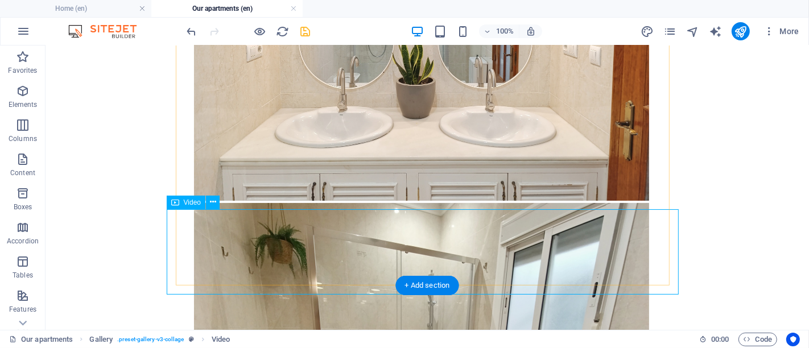
select select "%"
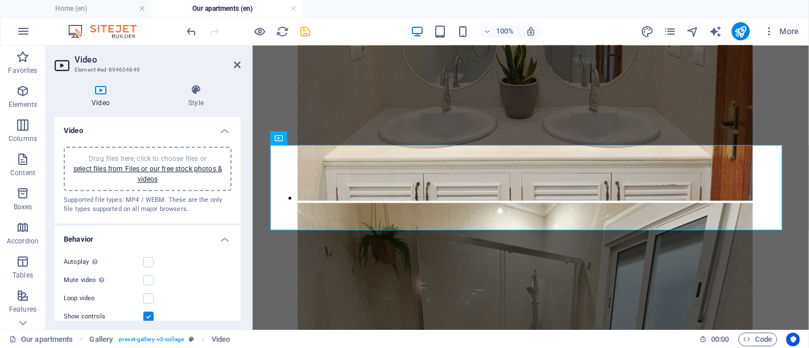
scroll to position [3251, 0]
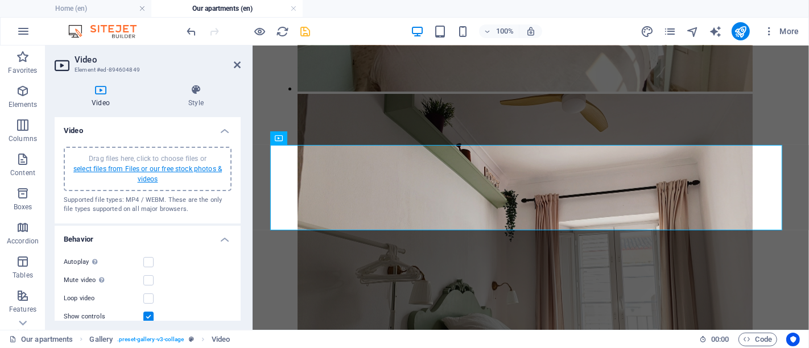
click at [143, 171] on link "select files from Files or our free stock photos & videos" at bounding box center [147, 174] width 148 height 18
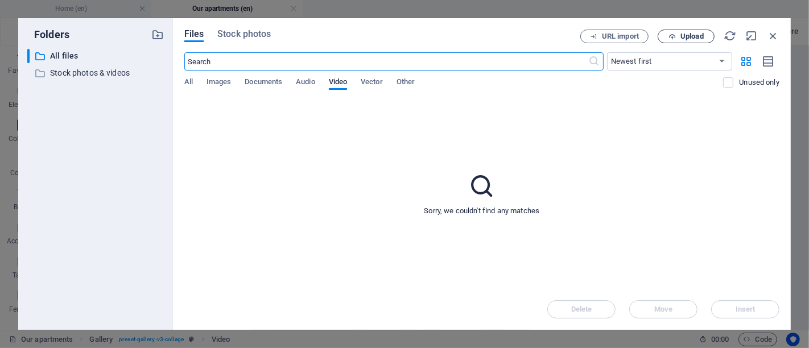
click at [684, 33] on span "Upload" at bounding box center [691, 36] width 23 height 7
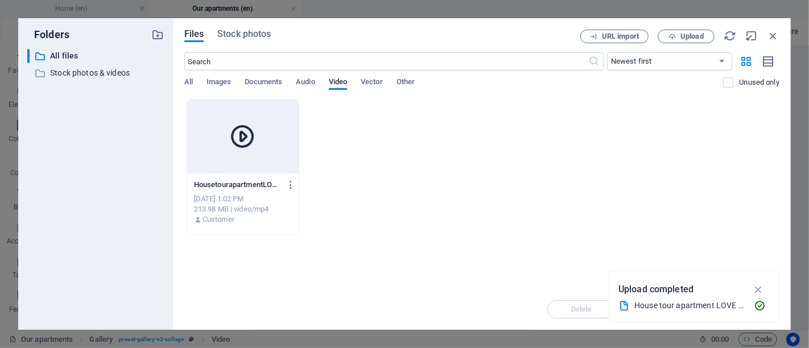
click at [256, 135] on icon at bounding box center [242, 136] width 27 height 27
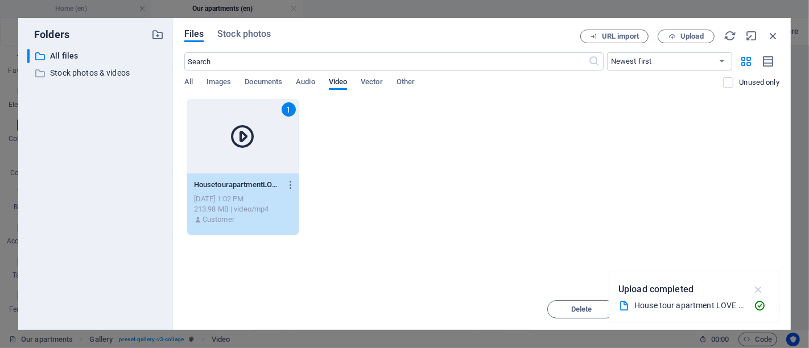
click at [757, 289] on icon "button" at bounding box center [758, 289] width 13 height 13
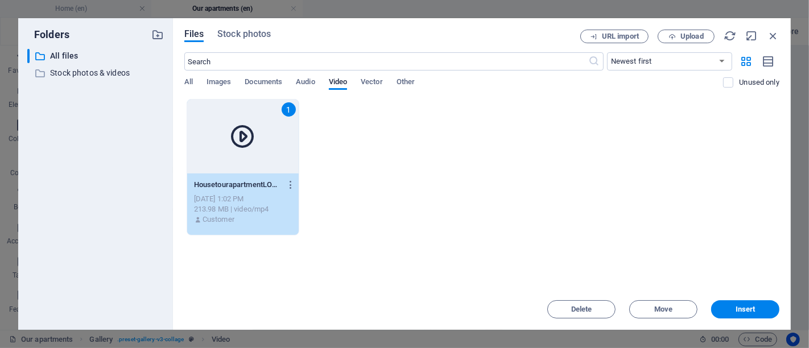
click at [758, 300] on div "Delete Move Insert" at bounding box center [481, 304] width 595 height 30
click at [758, 307] on span "Insert" at bounding box center [744, 309] width 59 height 7
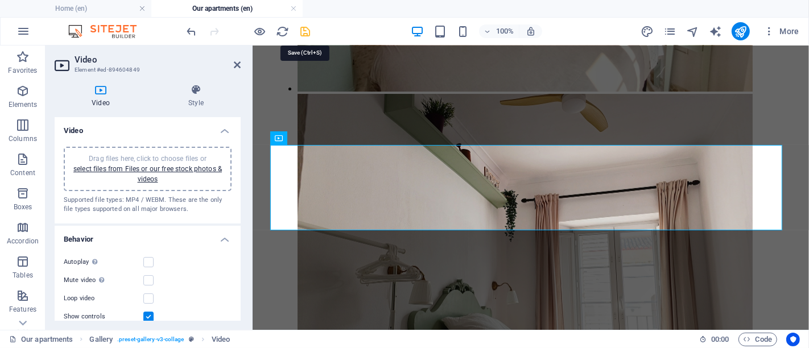
click at [305, 29] on icon "save" at bounding box center [305, 31] width 13 height 13
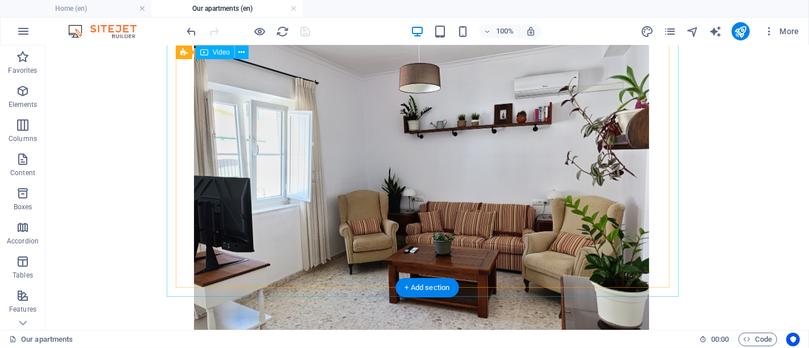
scroll to position [4654, 0]
